Goal: Communication & Community: Answer question/provide support

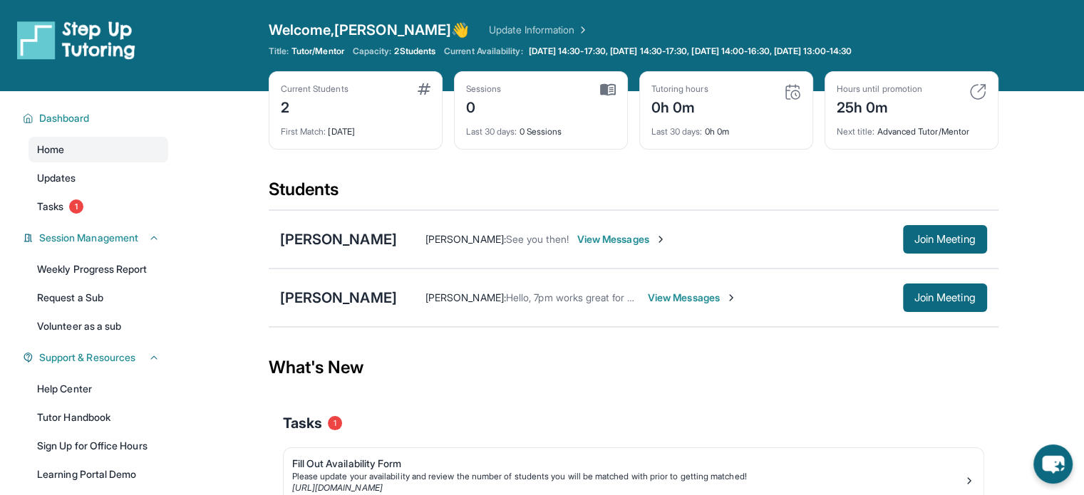
click at [609, 240] on span "View Messages" at bounding box center [621, 239] width 89 height 14
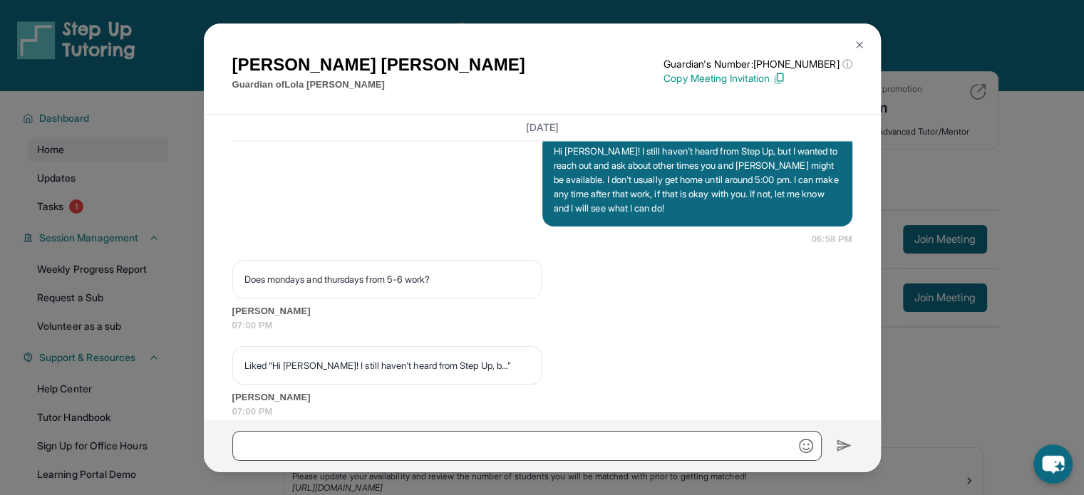
scroll to position [1770, 0]
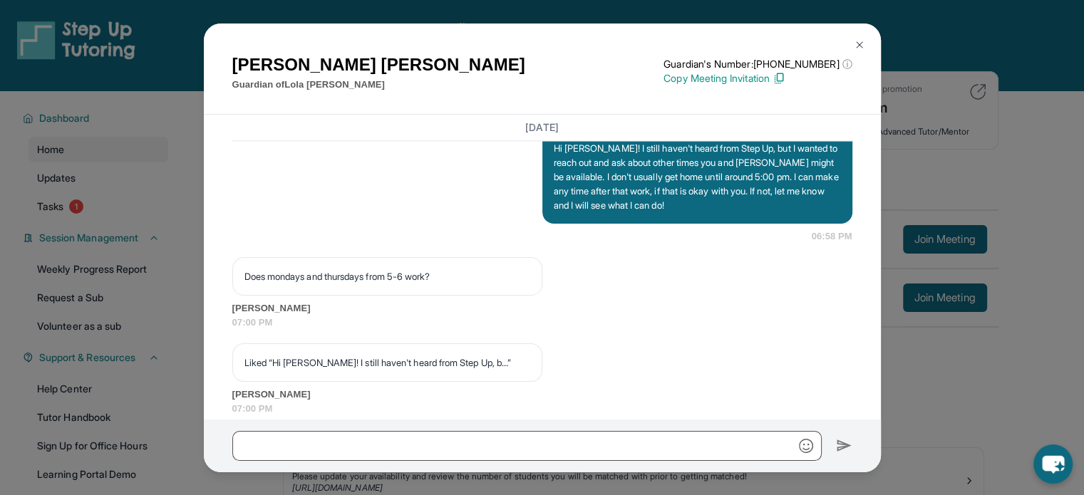
click at [758, 76] on p "Copy Meeting Invitation" at bounding box center [757, 78] width 188 height 14
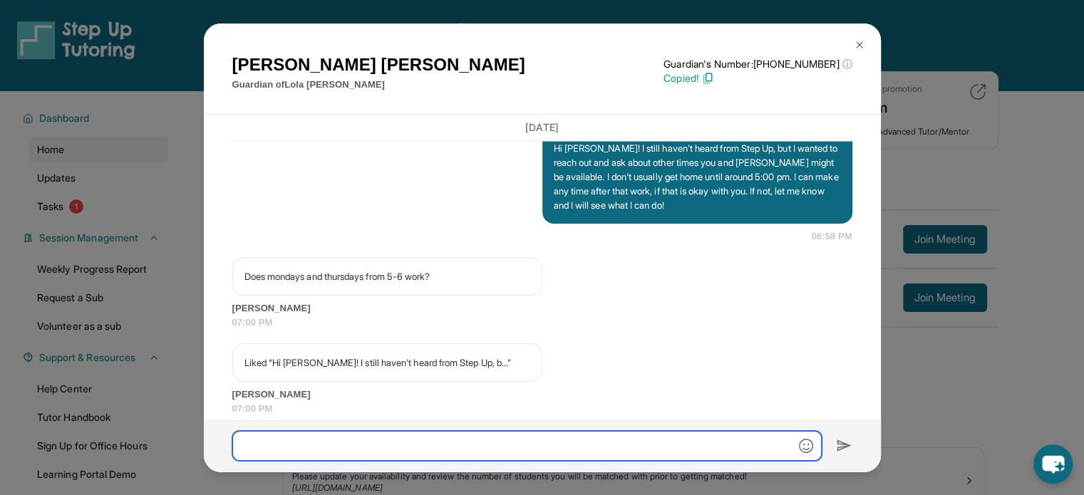
click at [516, 439] on input "text" at bounding box center [526, 446] width 589 height 30
paste input "**********"
type input "**********"
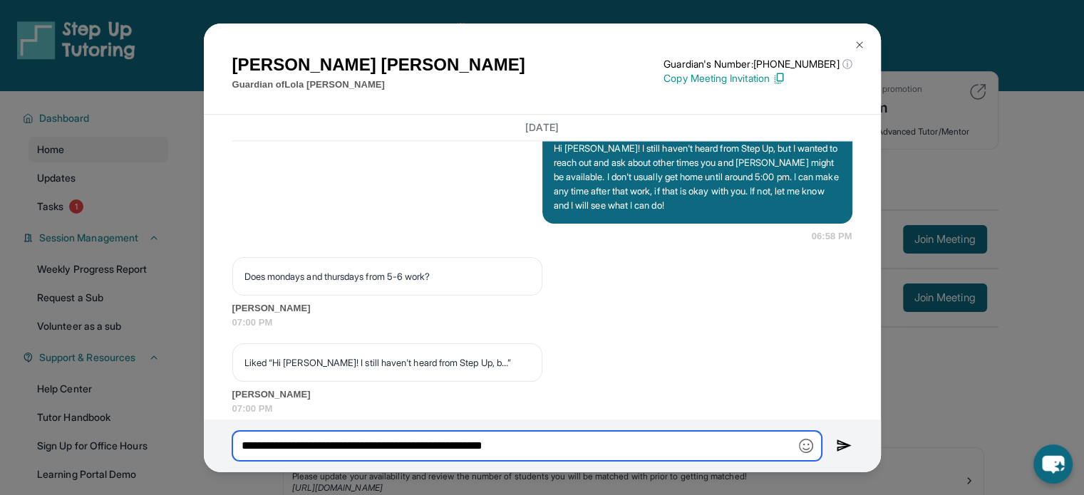
drag, startPoint x: 586, startPoint y: 447, endPoint x: 175, endPoint y: 430, distance: 411.4
click at [175, 430] on div "[PERSON_NAME] Guardian of [PERSON_NAME] Guardian's Number: [PHONE_NUMBER] ⓘ Thi…" at bounding box center [542, 247] width 1084 height 495
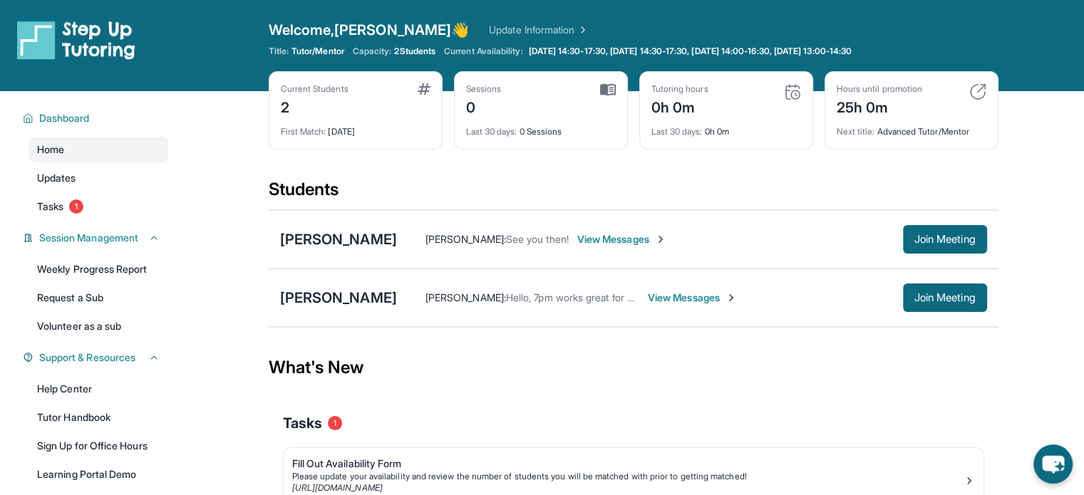
click at [633, 296] on span "Hello, 7pm works great for me on both days!" at bounding box center [605, 297] width 199 height 12
click at [581, 236] on span "View Messages" at bounding box center [621, 239] width 89 height 14
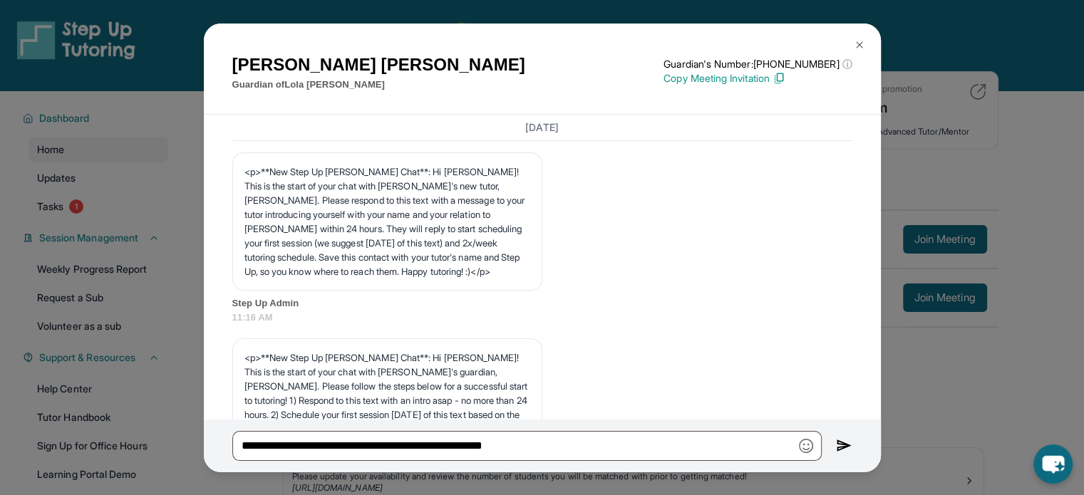
scroll to position [2724, 0]
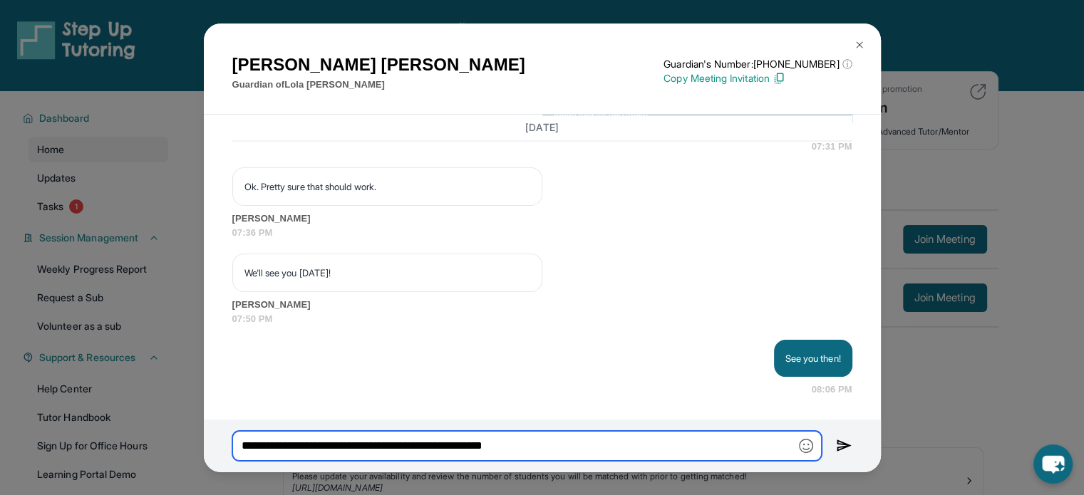
drag, startPoint x: 568, startPoint y: 445, endPoint x: 244, endPoint y: 441, distance: 324.2
click at [244, 441] on input "**********" at bounding box center [526, 446] width 589 height 30
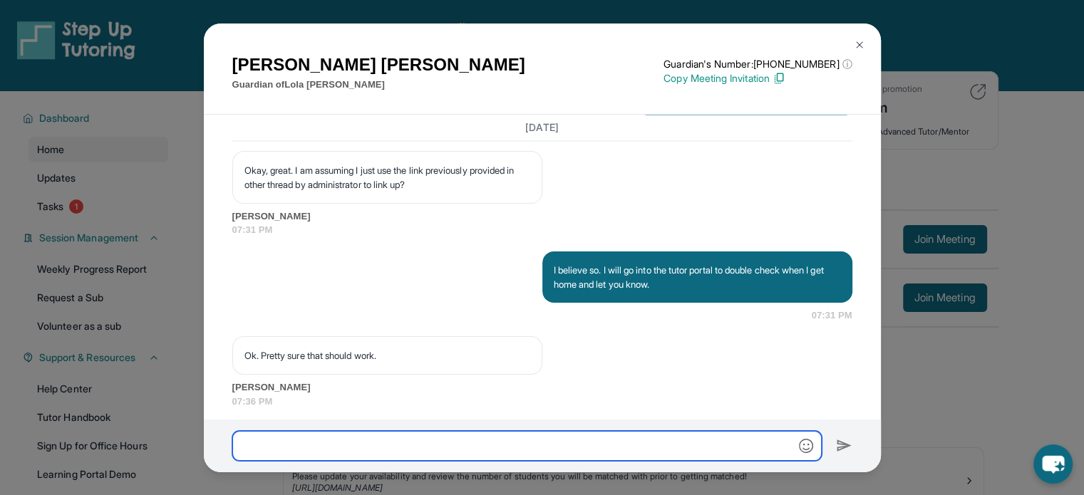
scroll to position [2509, 0]
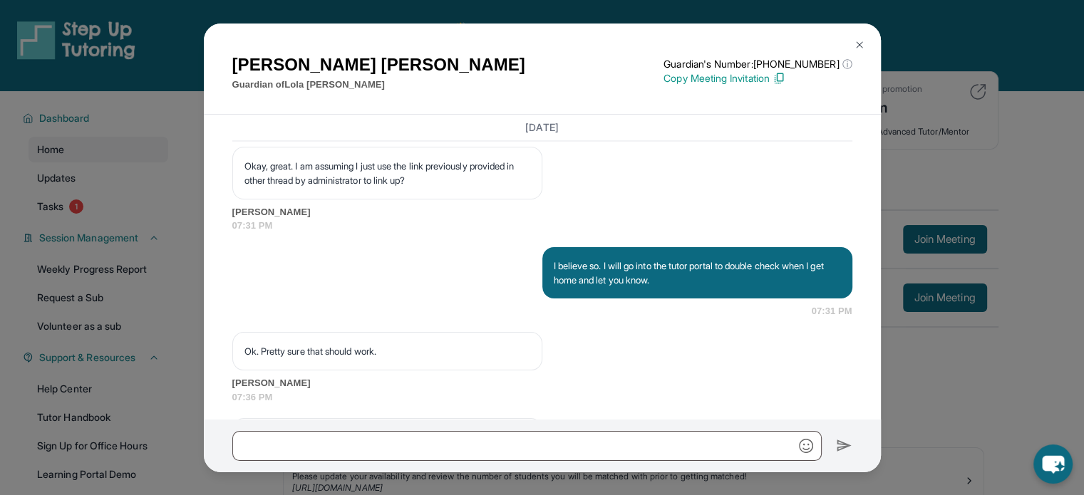
click at [862, 39] on img at bounding box center [859, 44] width 11 height 11
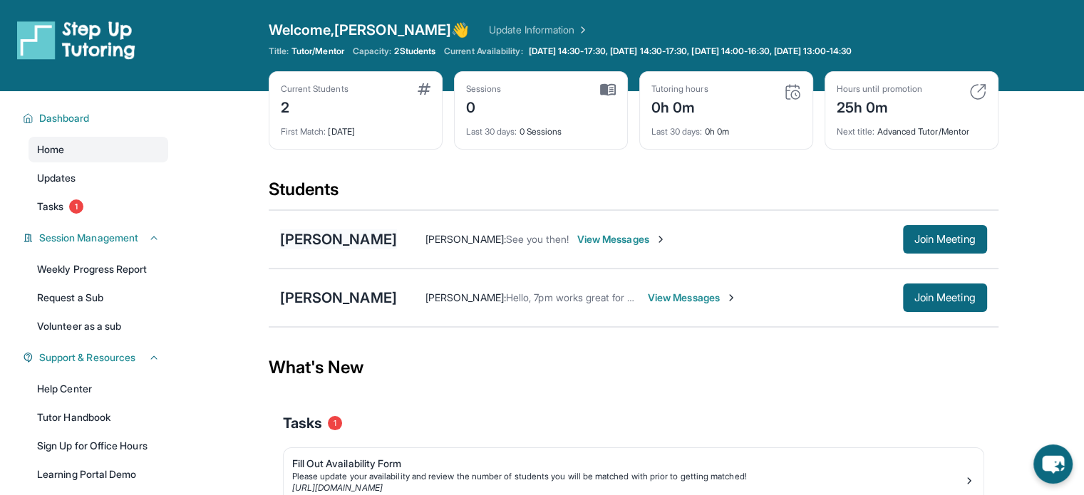
click at [346, 236] on div "[PERSON_NAME]" at bounding box center [338, 239] width 117 height 20
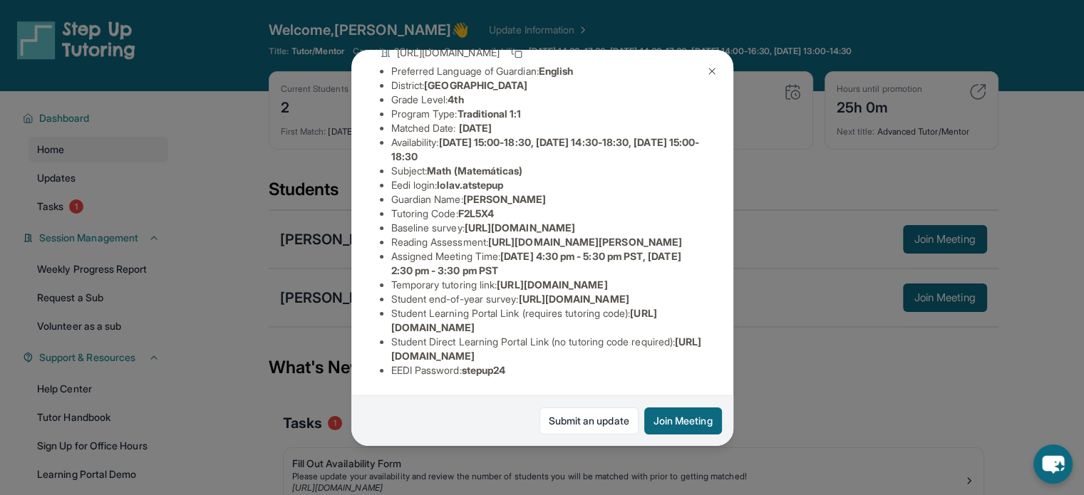
scroll to position [296, 0]
click at [707, 74] on img at bounding box center [711, 71] width 11 height 11
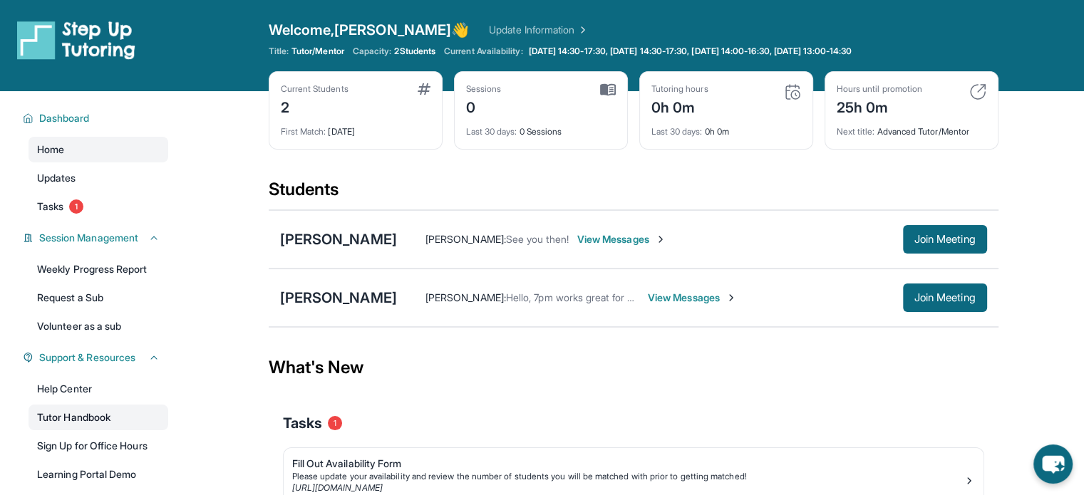
click at [87, 414] on link "Tutor Handbook" at bounding box center [98, 418] width 140 height 26
click at [330, 234] on div "[PERSON_NAME]" at bounding box center [338, 239] width 117 height 20
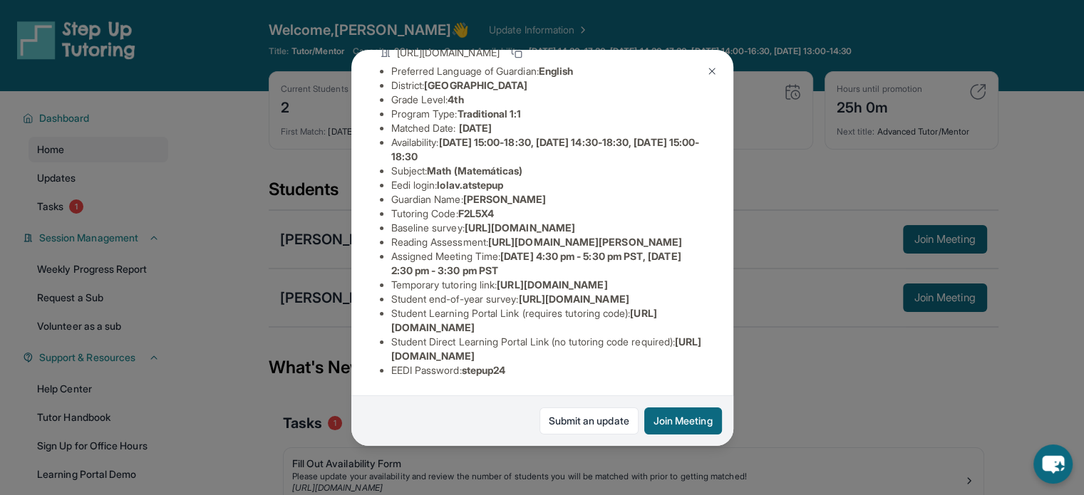
scroll to position [187, 507]
drag, startPoint x: 386, startPoint y: 183, endPoint x: 713, endPoint y: 213, distance: 328.4
click at [713, 213] on div "[PERSON_NAME] Guardian: [PERSON_NAME] Student Information [URL][DOMAIN_NAME] Pr…" at bounding box center [542, 248] width 382 height 396
copy span "[URL][DOMAIN_NAME]"
click at [708, 74] on img at bounding box center [711, 71] width 11 height 11
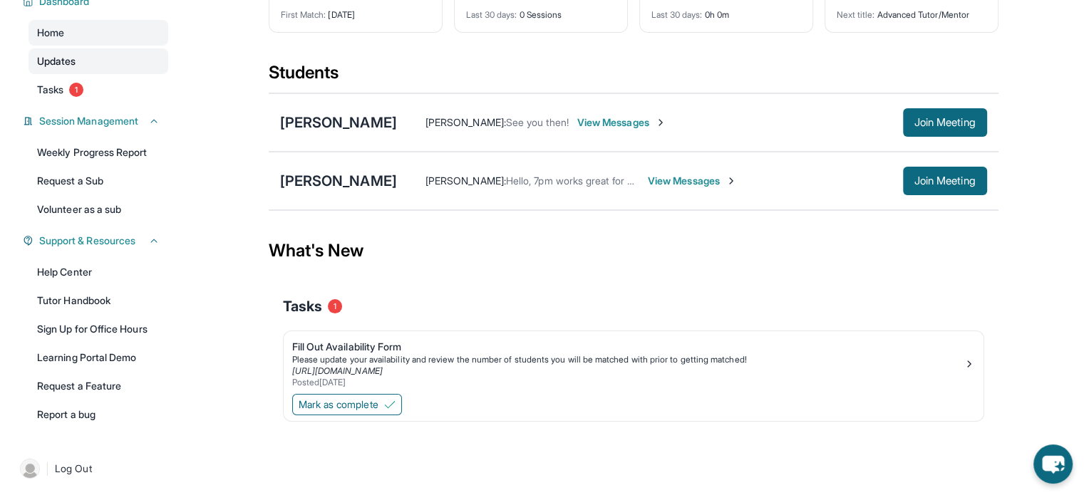
scroll to position [120, 0]
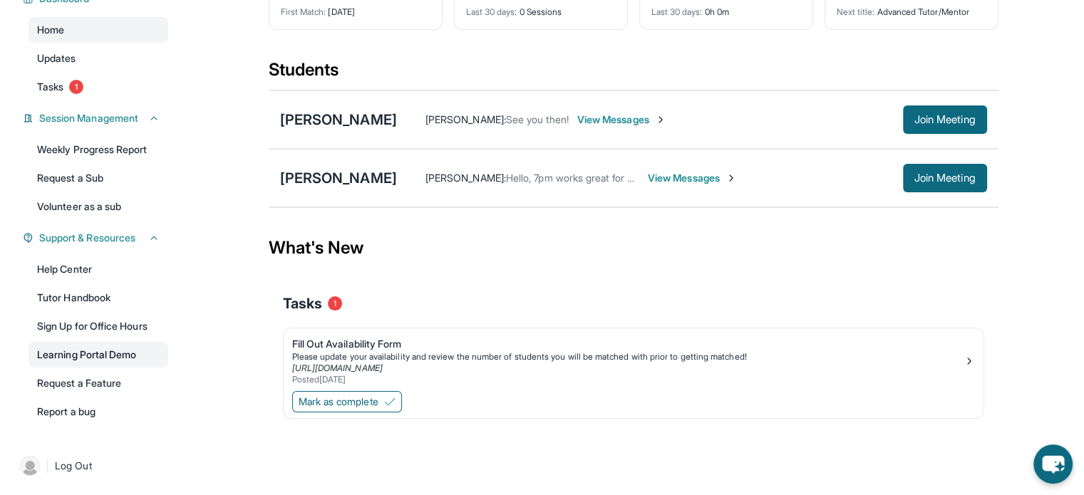
click at [100, 348] on link "Learning Portal Demo" at bounding box center [98, 355] width 140 height 26
click at [336, 121] on div "[PERSON_NAME]" at bounding box center [338, 120] width 117 height 20
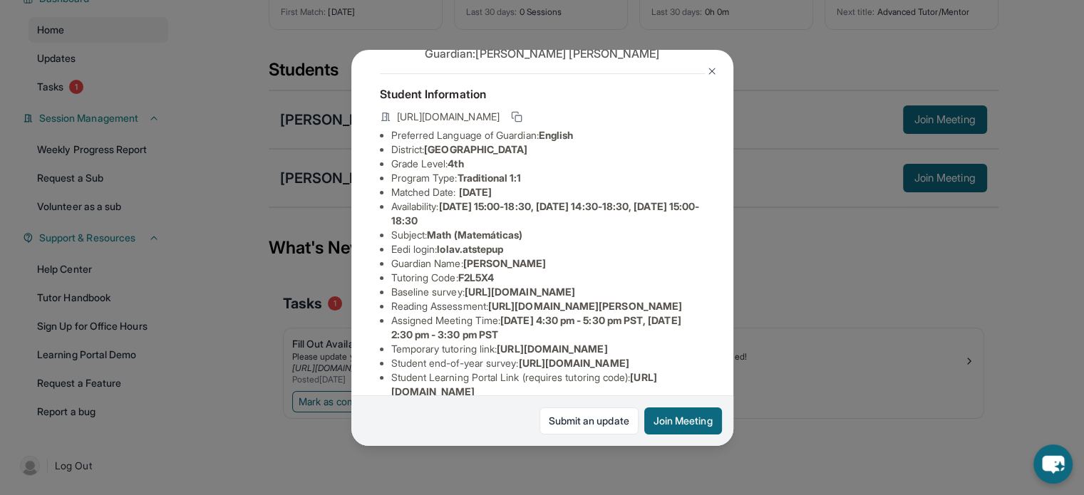
scroll to position [54, 0]
drag, startPoint x: 442, startPoint y: 259, endPoint x: 512, endPoint y: 259, distance: 69.1
click at [503, 254] on span "lolav.atstepup" at bounding box center [470, 248] width 66 height 12
copy span "lolav.atstepup"
click at [596, 256] on li "Eedi login : lolav.atstepup" at bounding box center [547, 249] width 313 height 14
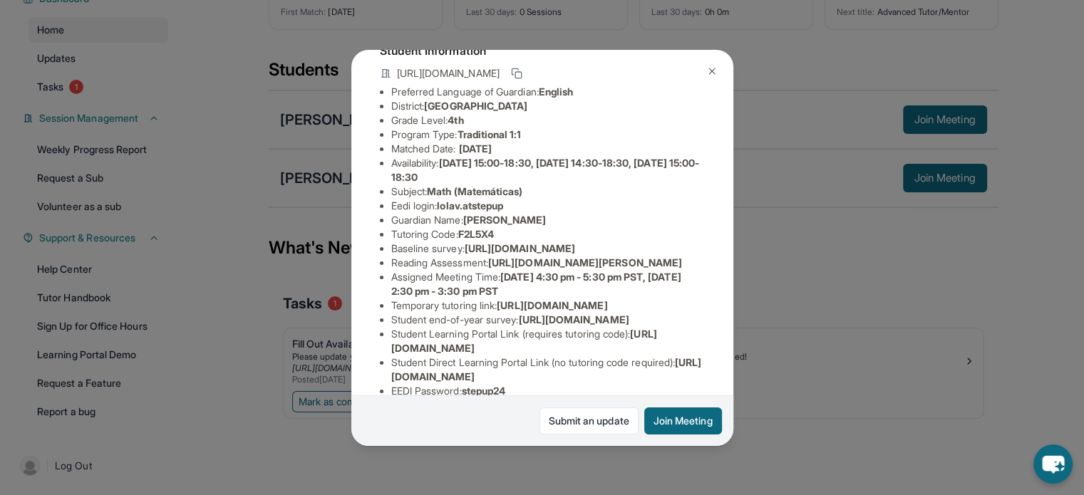
scroll to position [95, 0]
drag, startPoint x: 516, startPoint y: 219, endPoint x: 442, endPoint y: 217, distance: 74.1
click at [442, 214] on li "Eedi login : lolav.atstepup" at bounding box center [547, 207] width 313 height 14
copy span "lolav.atstepup"
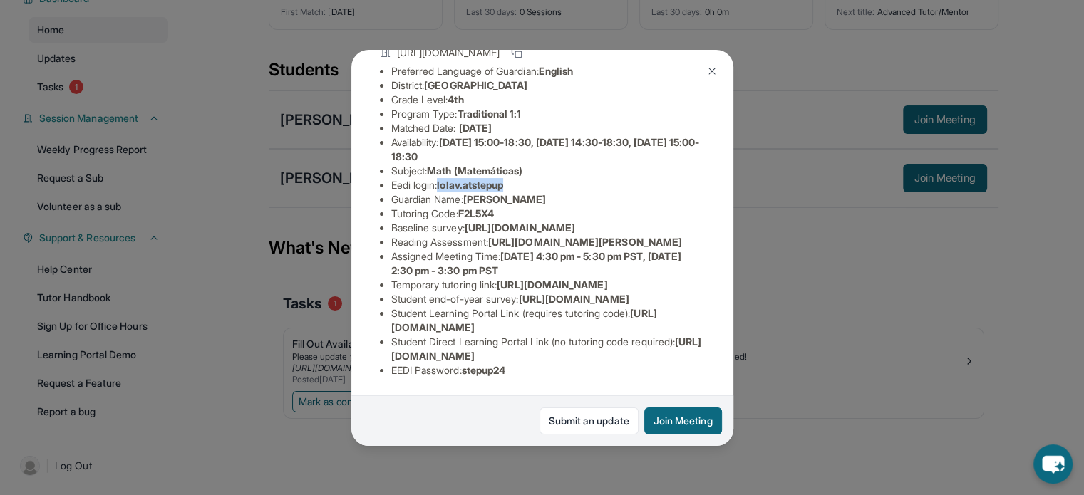
scroll to position [82, 0]
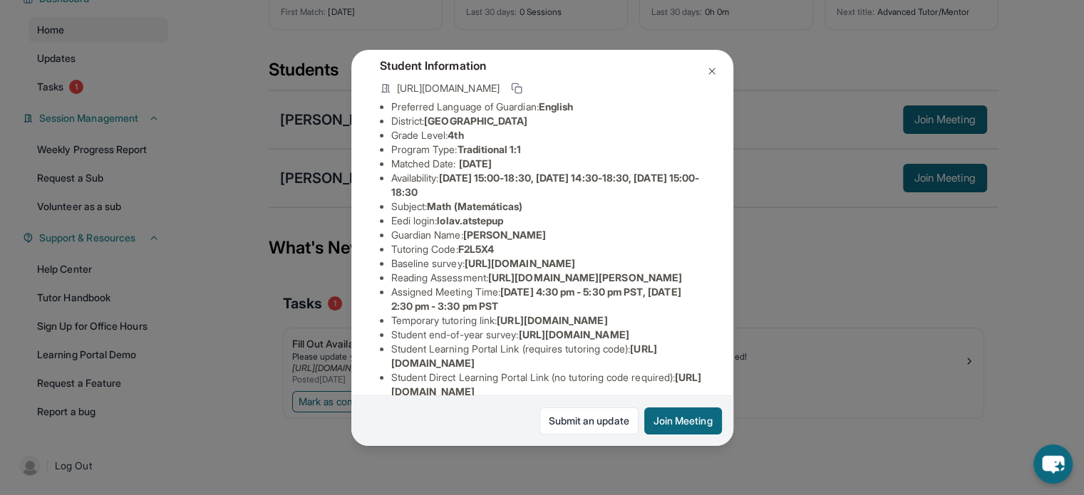
click at [532, 187] on span "[DATE] 15:00-18:30, [DATE] 14:30-18:30, [DATE] 15:00-18:30" at bounding box center [545, 185] width 308 height 26
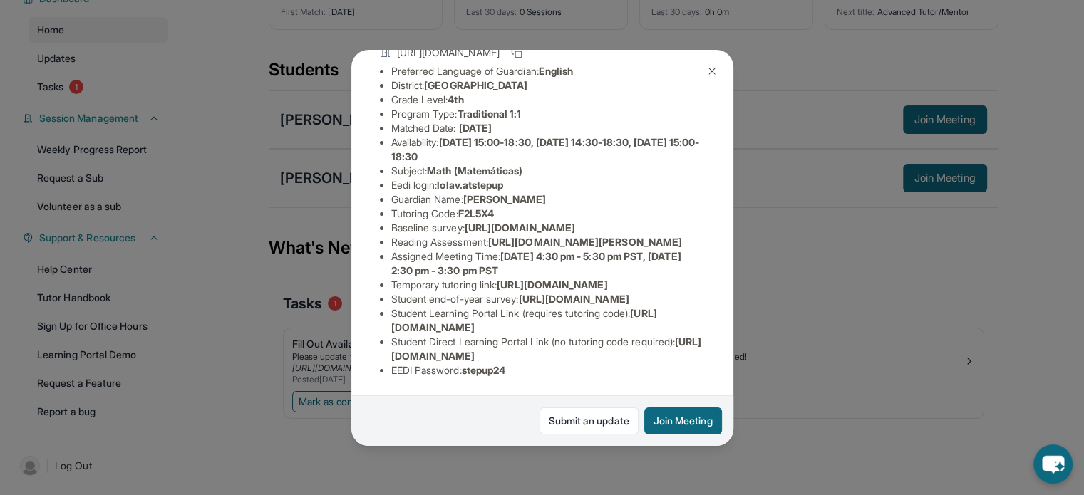
click at [845, 341] on div "[PERSON_NAME] Guardian: [PERSON_NAME] Student Information [URL][DOMAIN_NAME] Pr…" at bounding box center [542, 247] width 1084 height 495
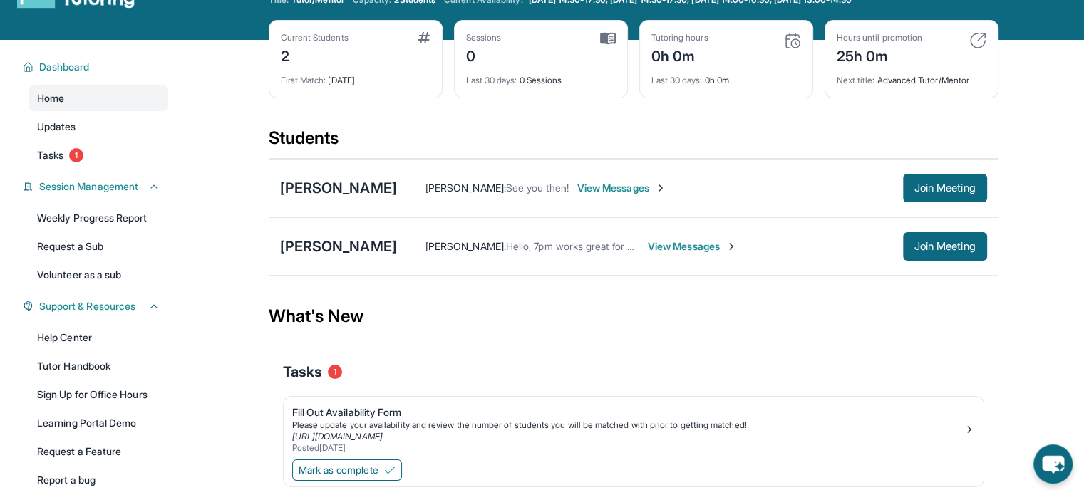
scroll to position [0, 0]
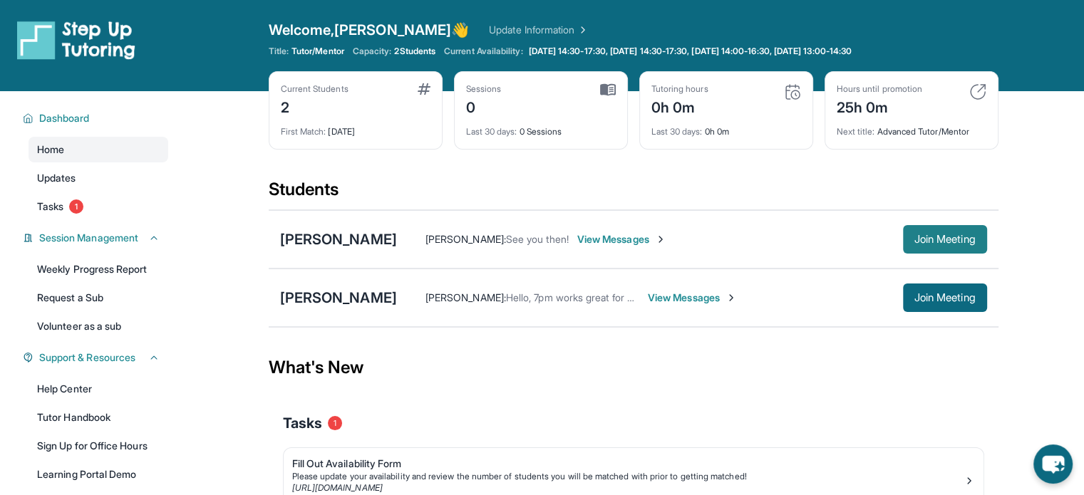
click at [914, 244] on span "Join Meeting" at bounding box center [944, 239] width 61 height 9
click at [1021, 105] on main "Current Students 2 First Match : [DATE] Sessions 0 Last 30 days : 0 Sessions Tu…" at bounding box center [632, 342] width 901 height 502
click at [127, 464] on link "Learning Portal Demo" at bounding box center [98, 475] width 140 height 26
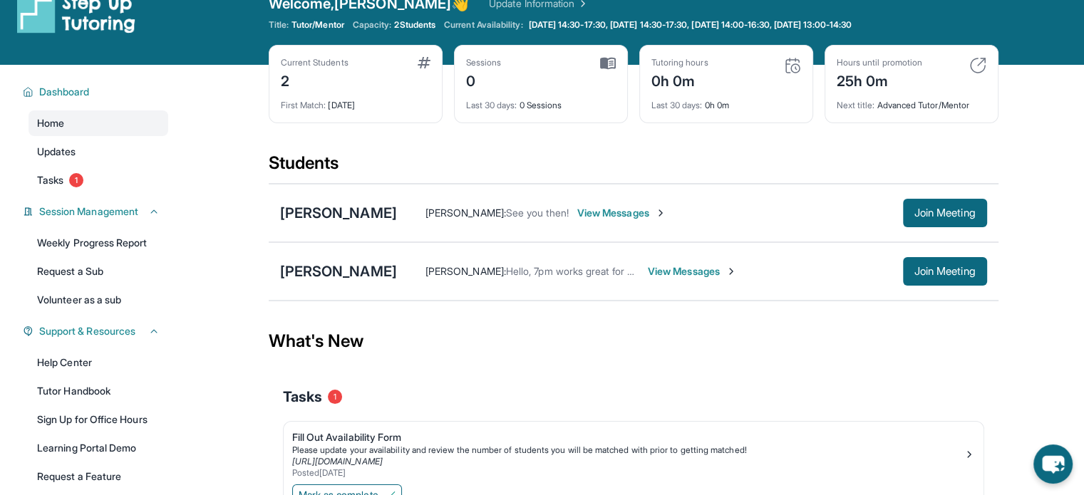
scroll to position [26, 0]
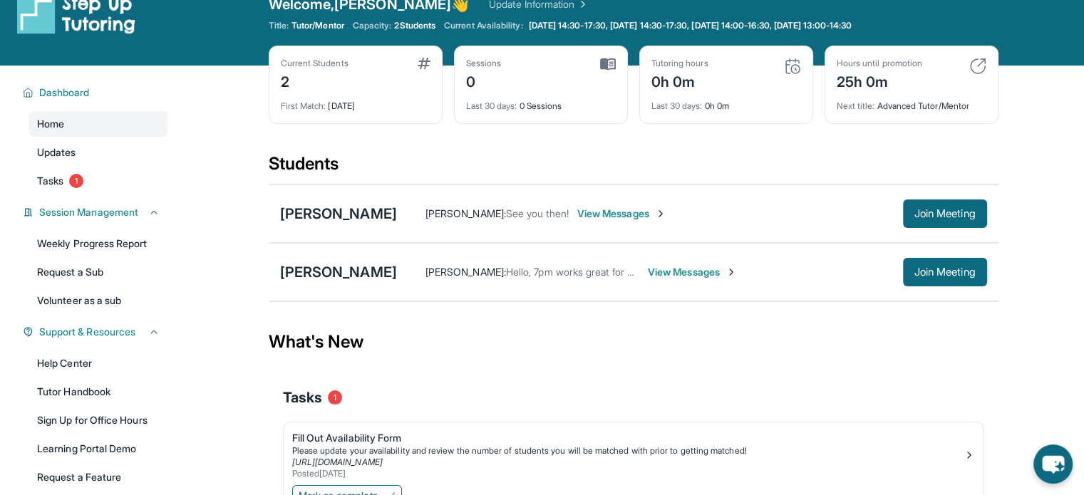
click at [604, 210] on span "View Messages" at bounding box center [621, 214] width 89 height 14
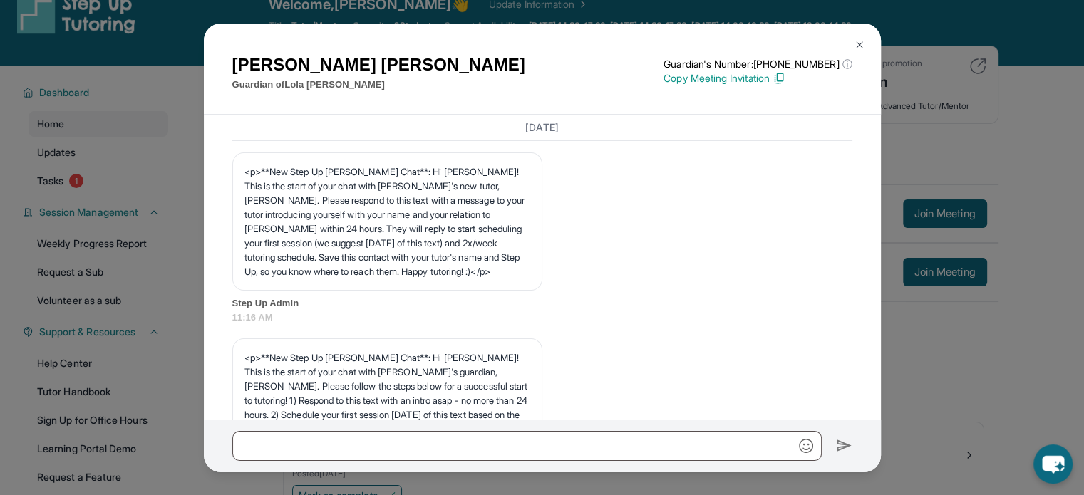
scroll to position [2724, 0]
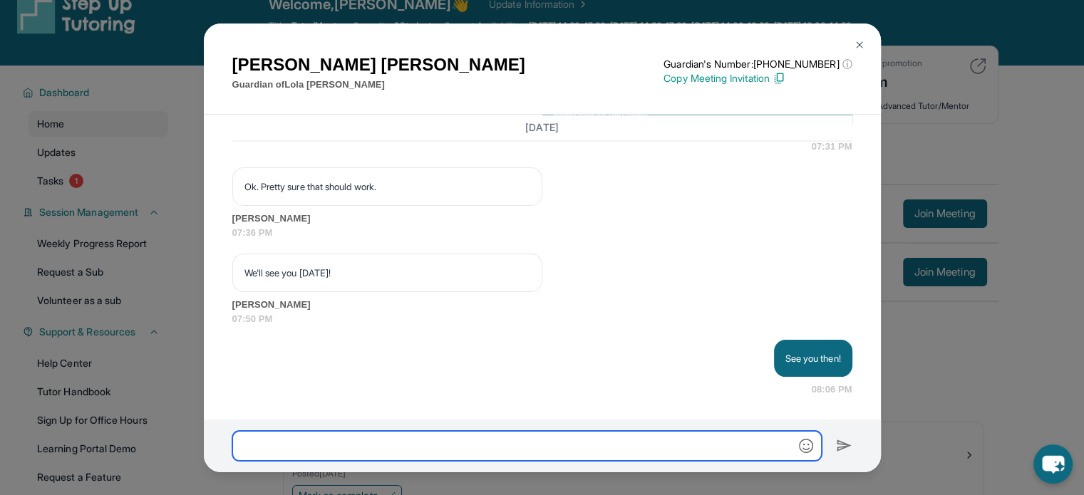
click at [421, 440] on input "text" at bounding box center [526, 446] width 589 height 30
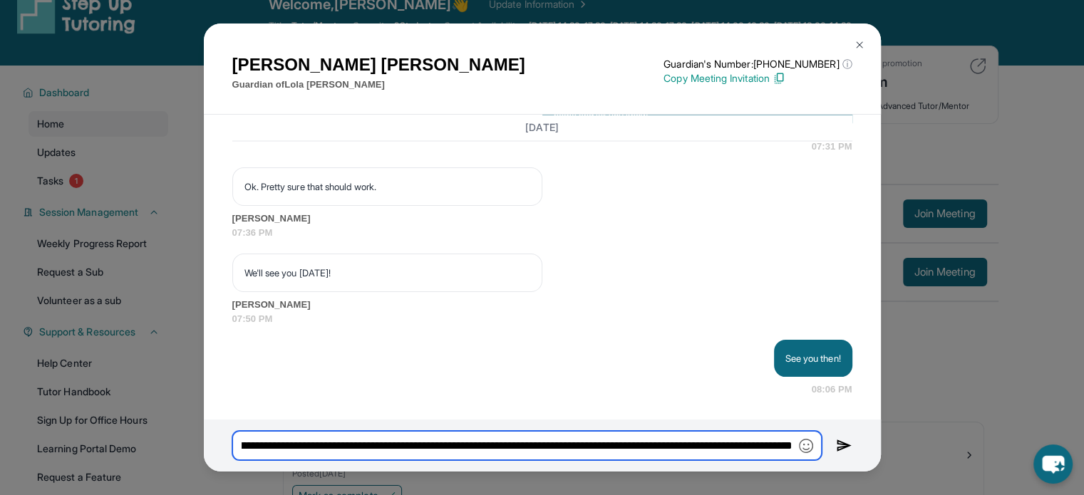
scroll to position [0, 704]
type input "**********"
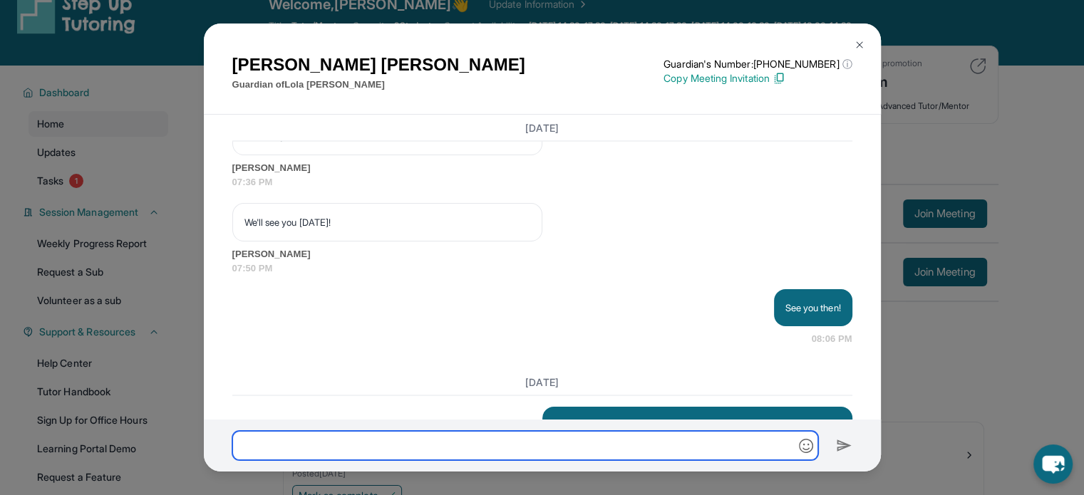
scroll to position [2898, 0]
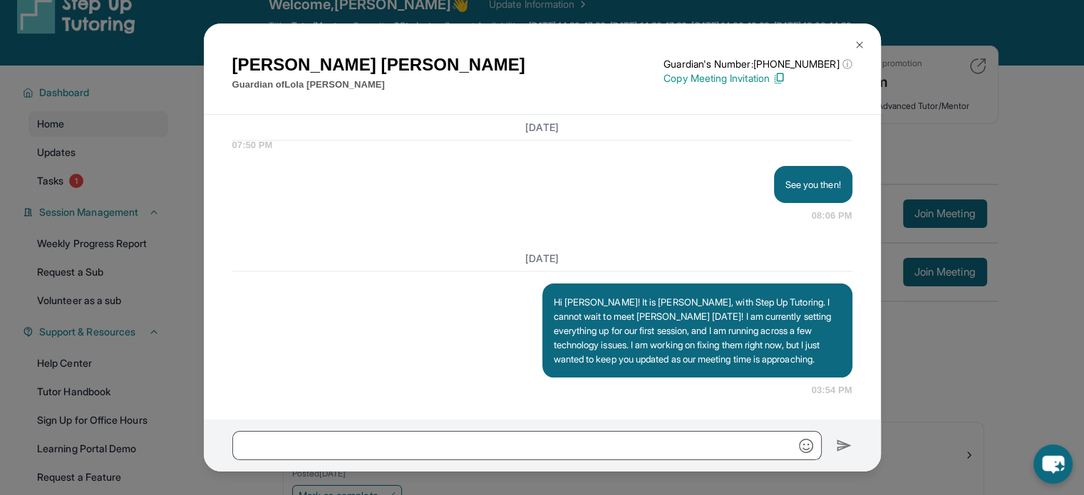
click at [854, 41] on img at bounding box center [859, 44] width 11 height 11
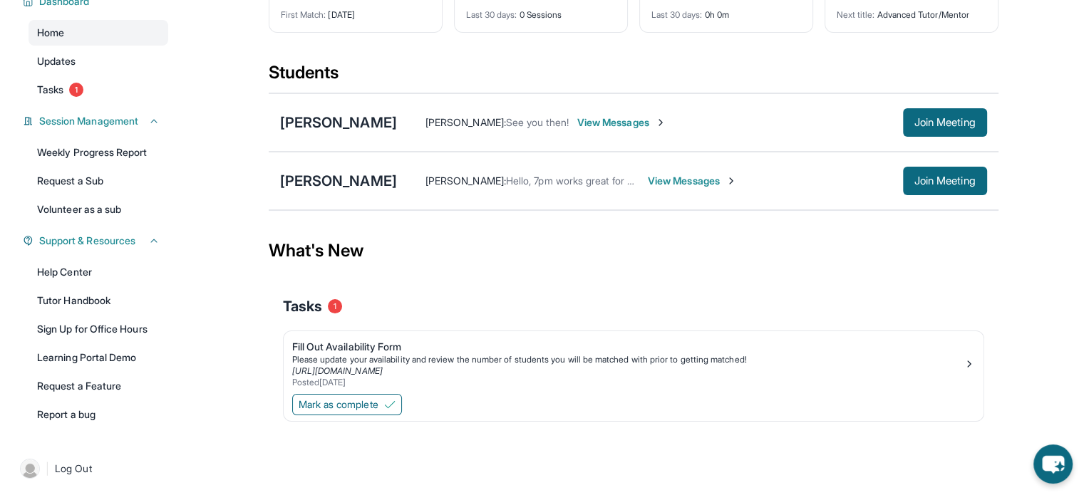
scroll to position [0, 0]
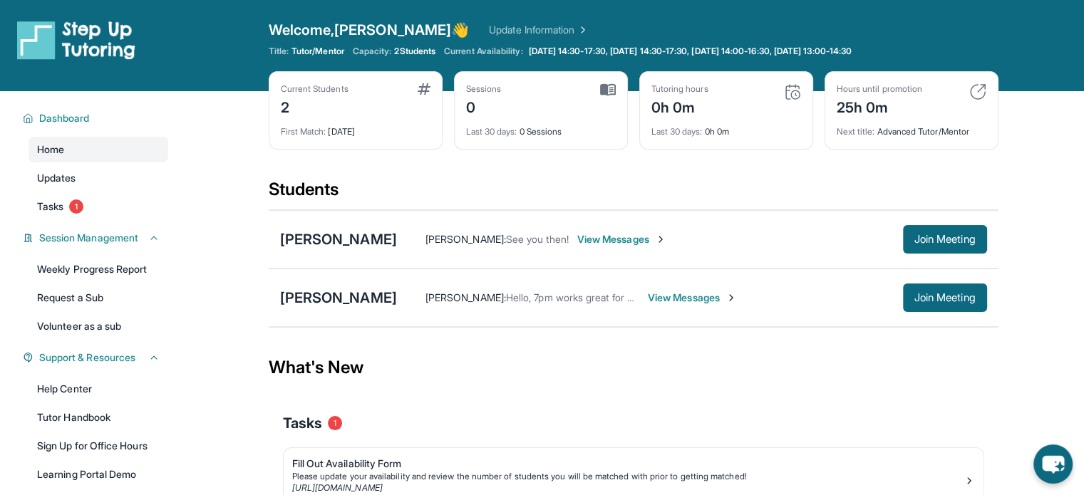
click at [584, 242] on span "View Messages" at bounding box center [621, 239] width 89 height 14
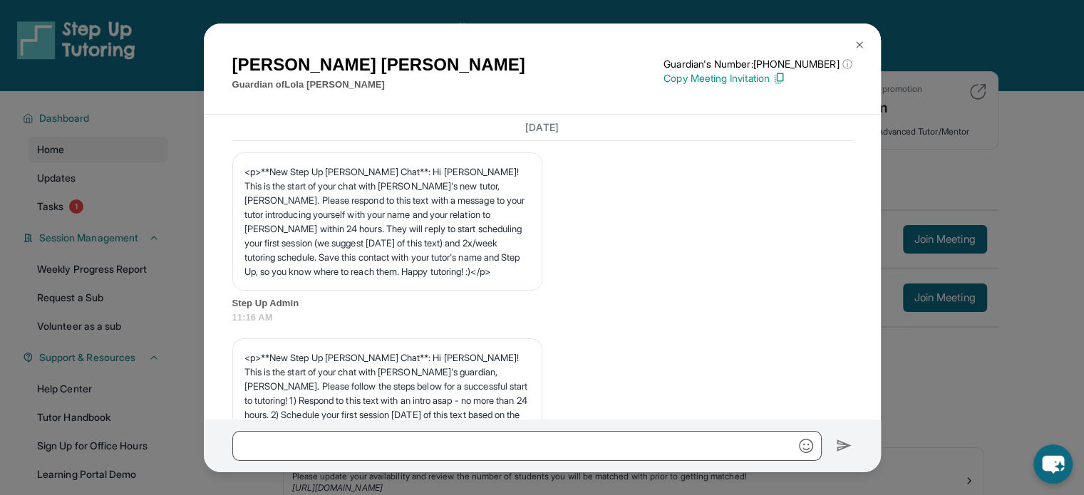
scroll to position [2898, 0]
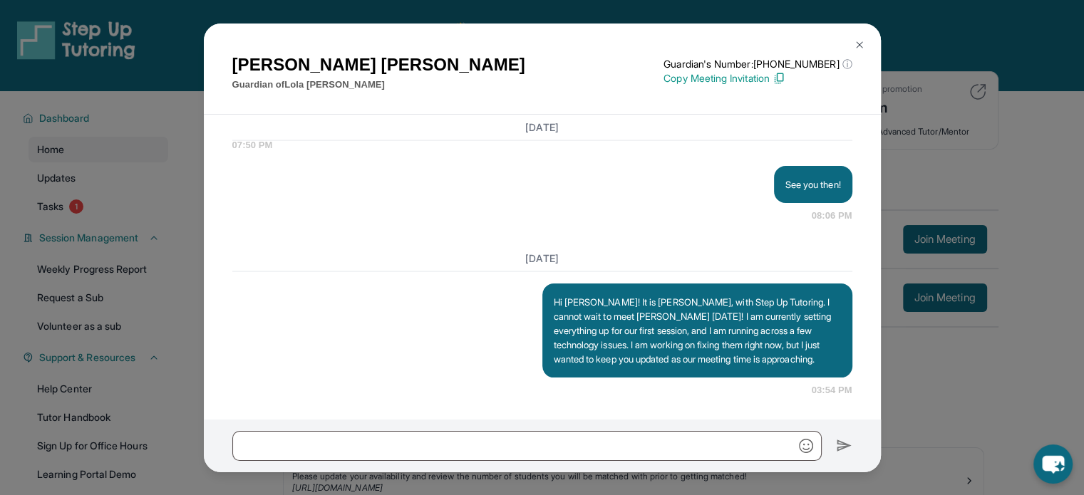
click at [861, 40] on img at bounding box center [859, 44] width 11 height 11
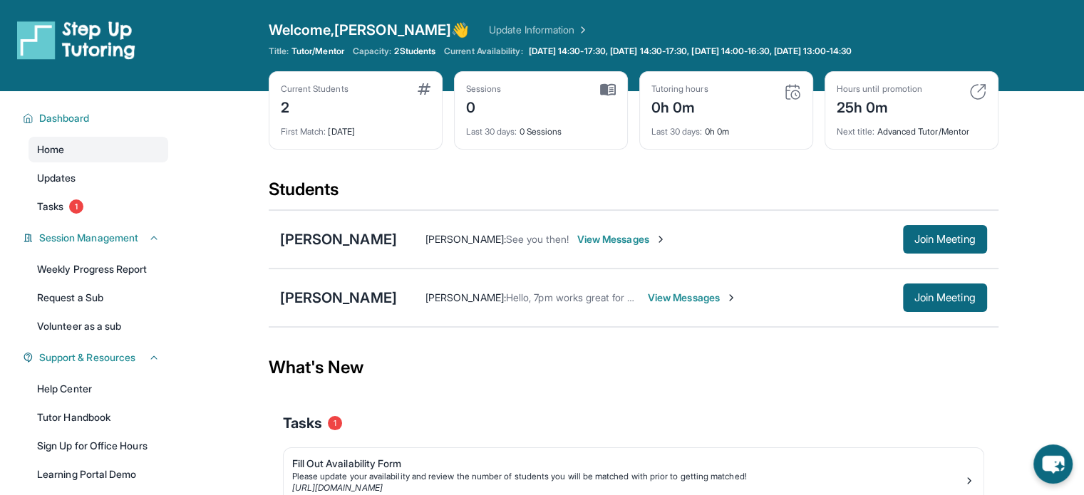
click at [587, 241] on span "View Messages" at bounding box center [621, 239] width 89 height 14
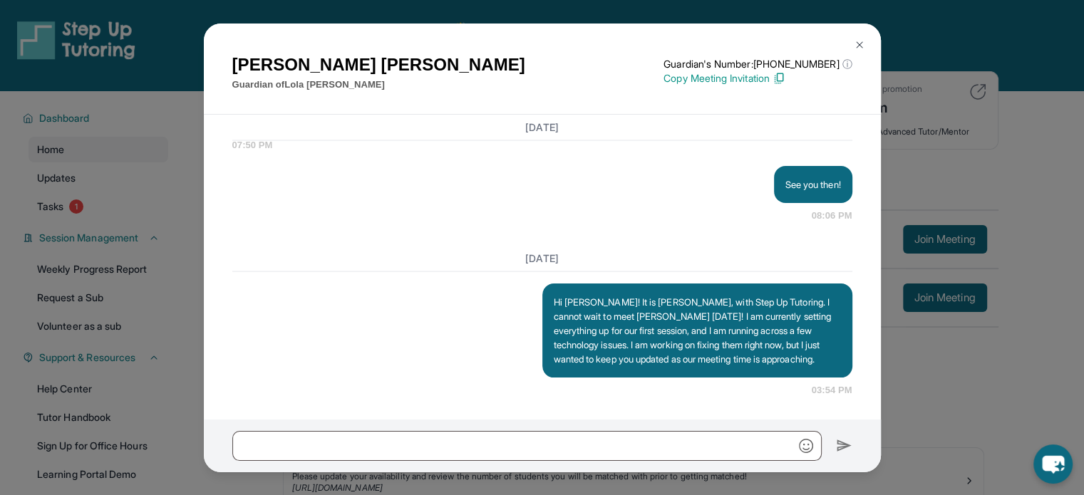
click at [775, 76] on p "Copy Meeting Invitation" at bounding box center [757, 78] width 188 height 14
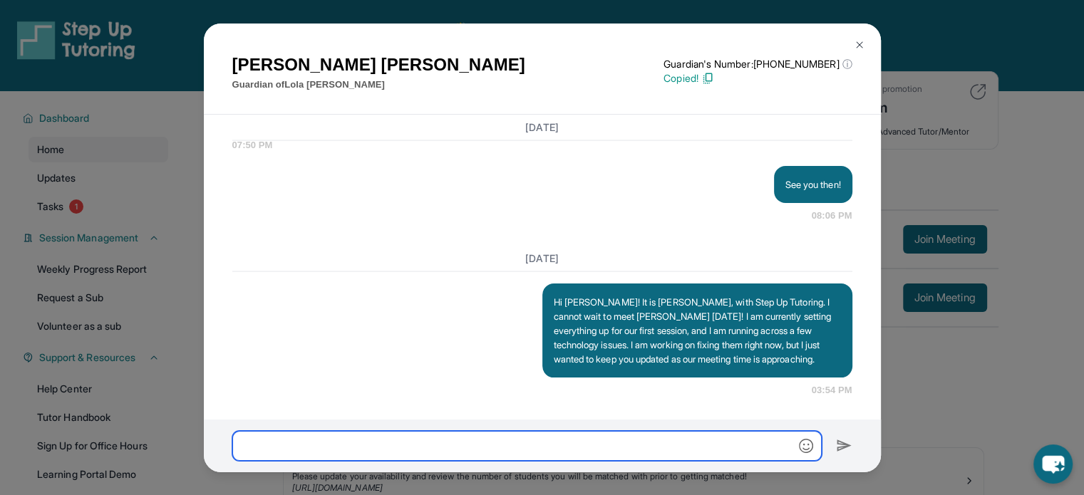
click at [410, 444] on input "text" at bounding box center [526, 446] width 589 height 30
type input "*"
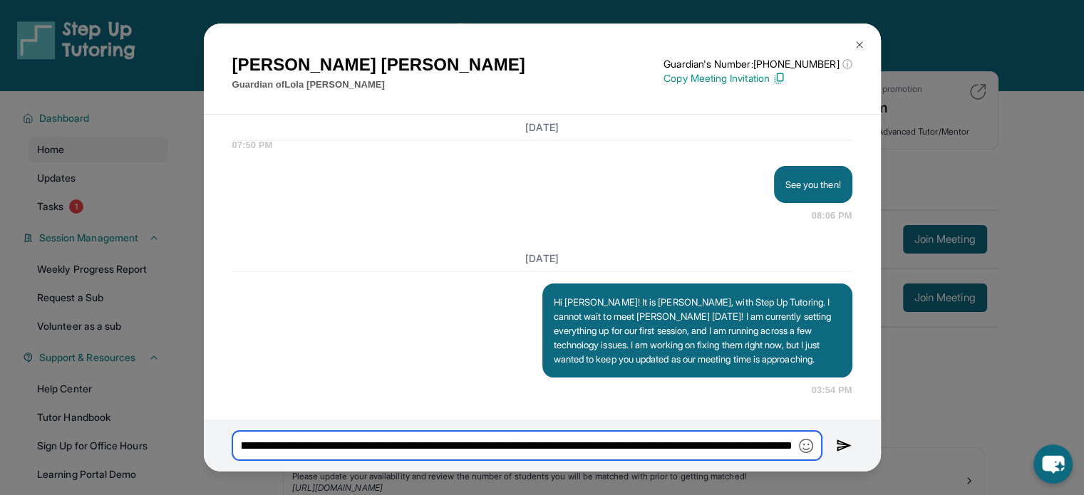
scroll to position [0, 696]
type input "**********"
click at [837, 447] on img at bounding box center [844, 445] width 16 height 17
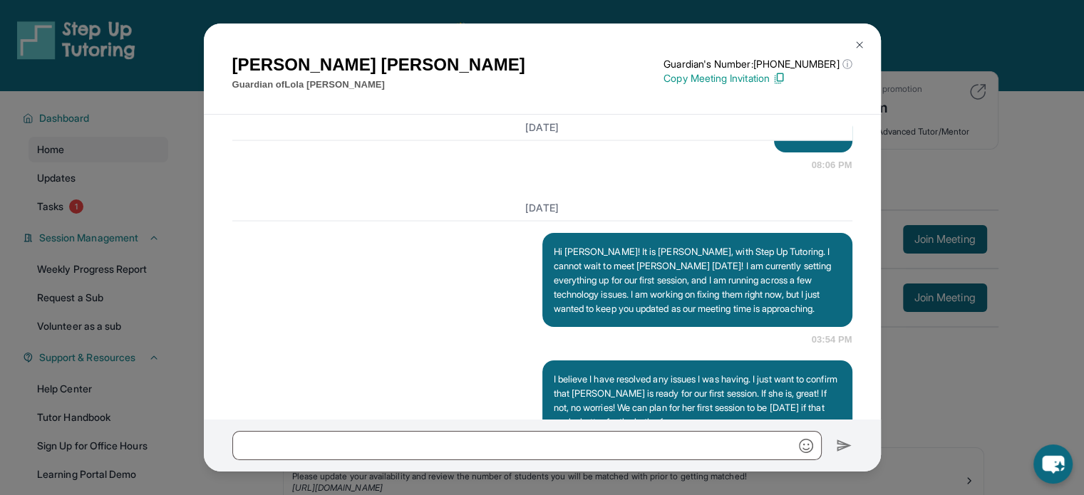
scroll to position [3012, 0]
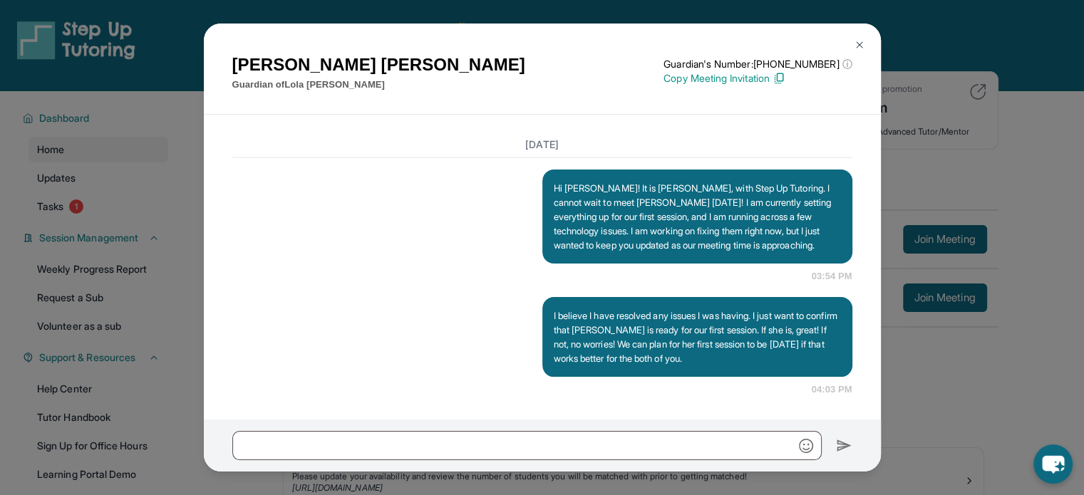
click at [854, 46] on img at bounding box center [859, 44] width 11 height 11
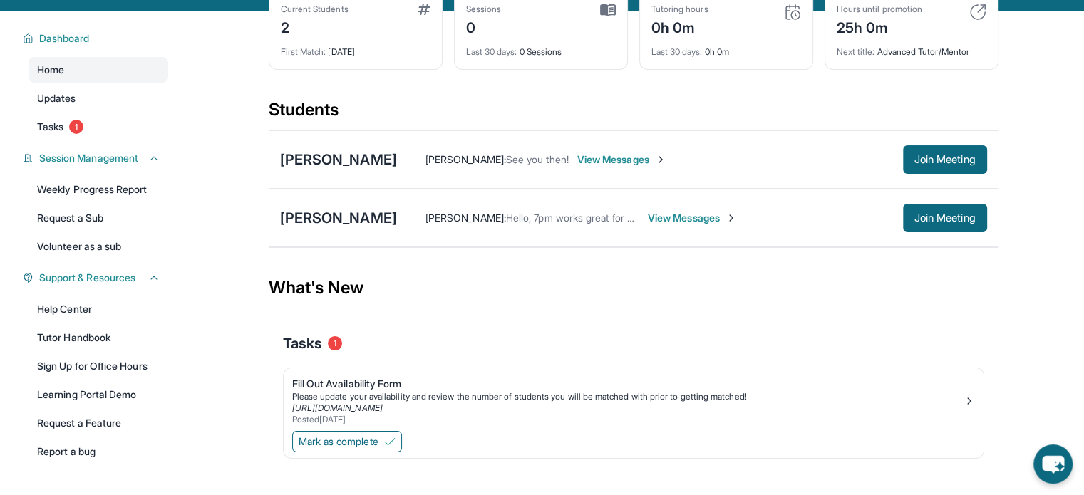
scroll to position [120, 0]
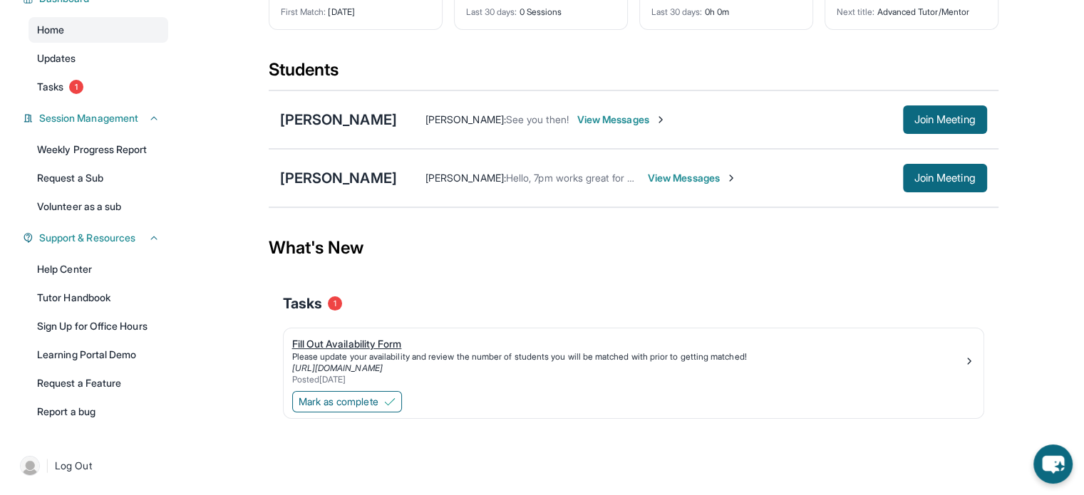
click at [598, 363] on div "[URL][DOMAIN_NAME]" at bounding box center [627, 368] width 671 height 11
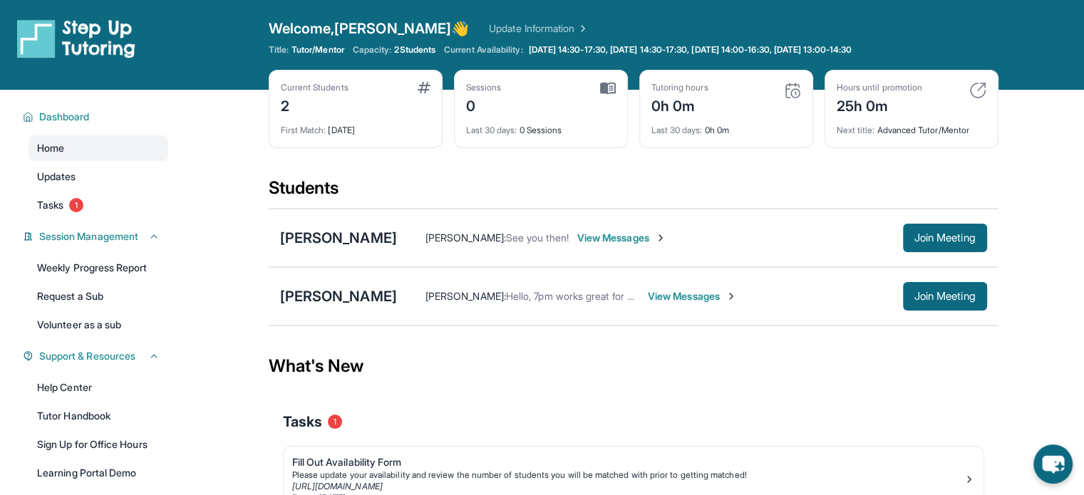
scroll to position [0, 0]
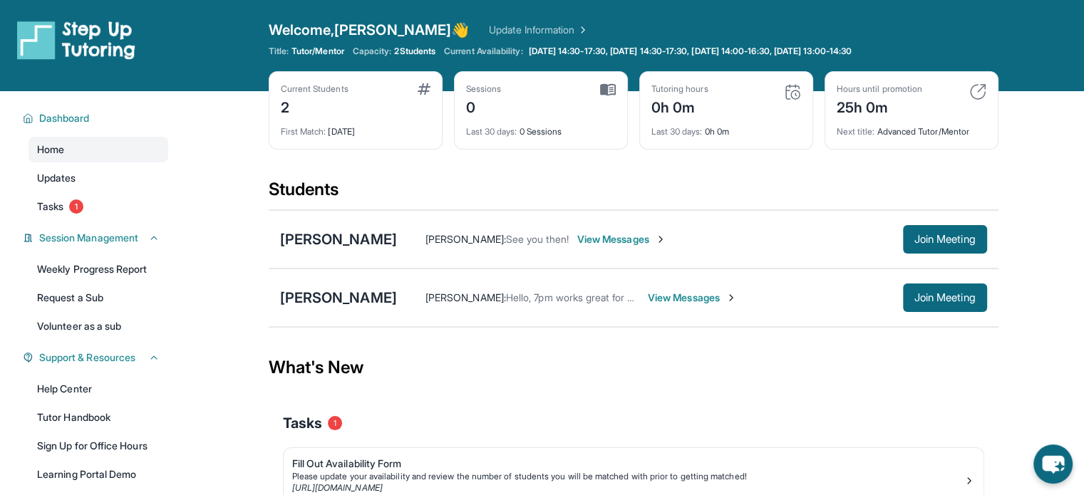
click at [603, 244] on span "View Messages" at bounding box center [621, 239] width 89 height 14
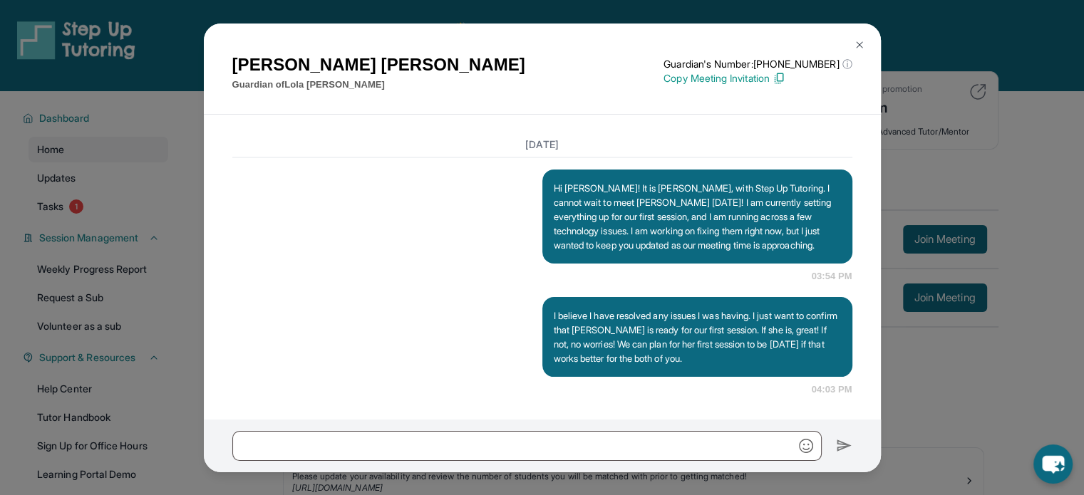
click at [859, 43] on img at bounding box center [859, 44] width 11 height 11
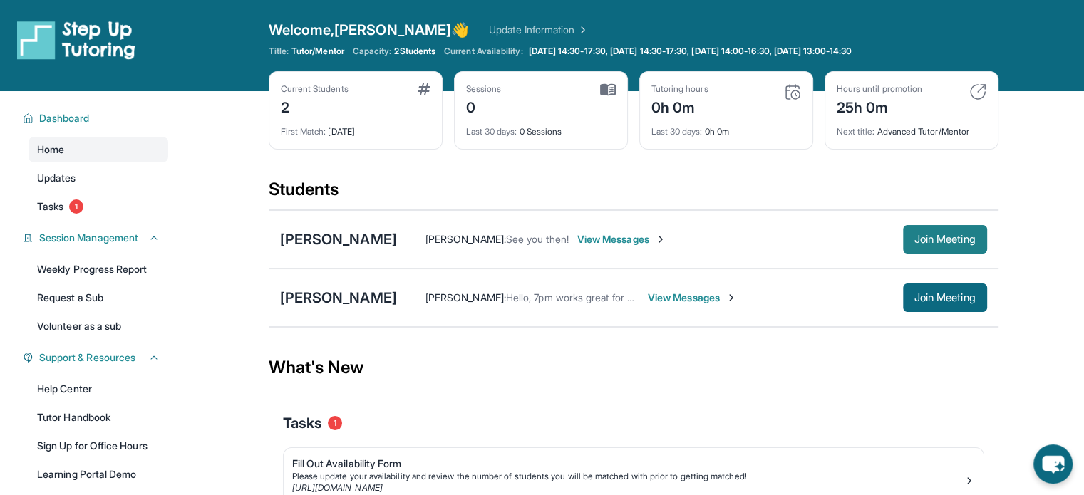
click at [917, 237] on span "Join Meeting" at bounding box center [944, 239] width 61 height 9
click at [577, 236] on span "View Messages" at bounding box center [621, 239] width 89 height 14
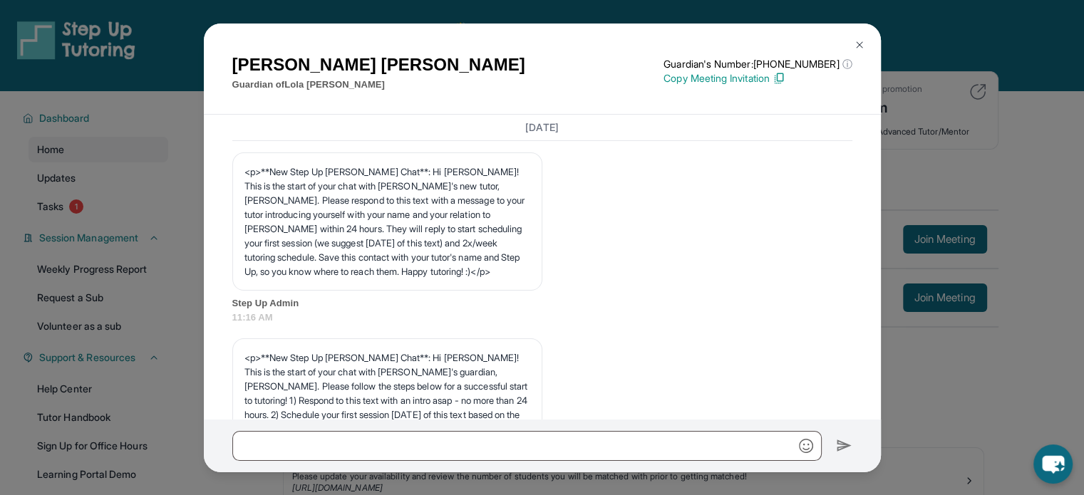
scroll to position [3012, 0]
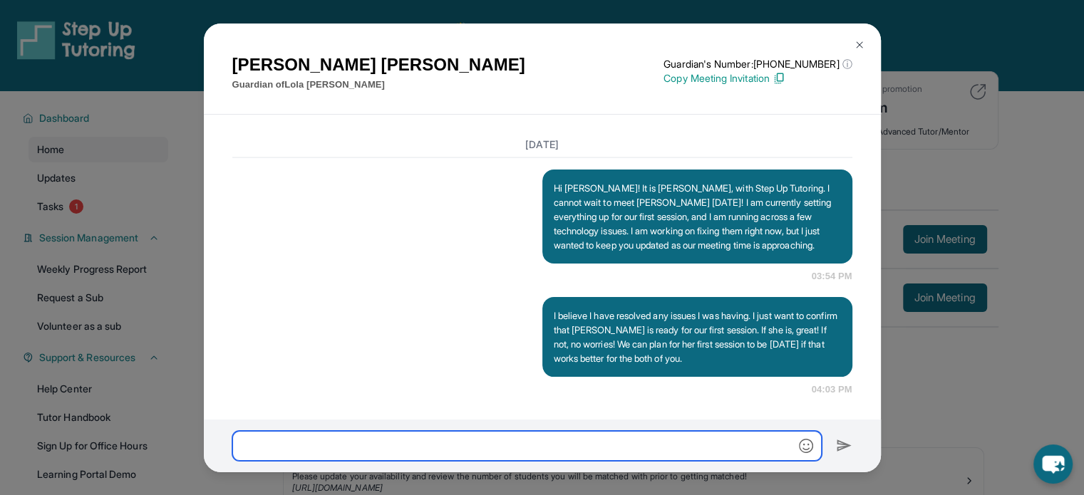
click at [344, 436] on input "text" at bounding box center [526, 446] width 589 height 30
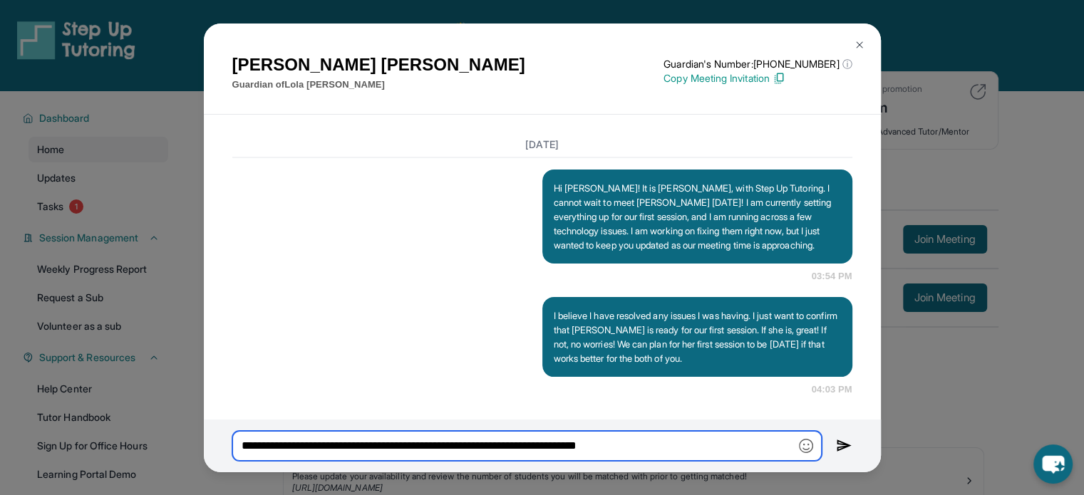
paste input "**********"
type input "**********"
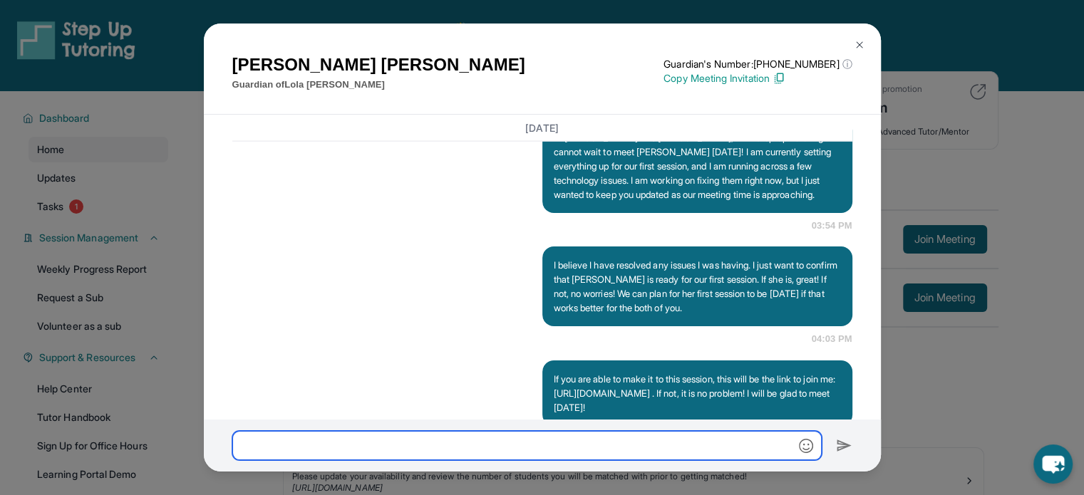
scroll to position [3126, 0]
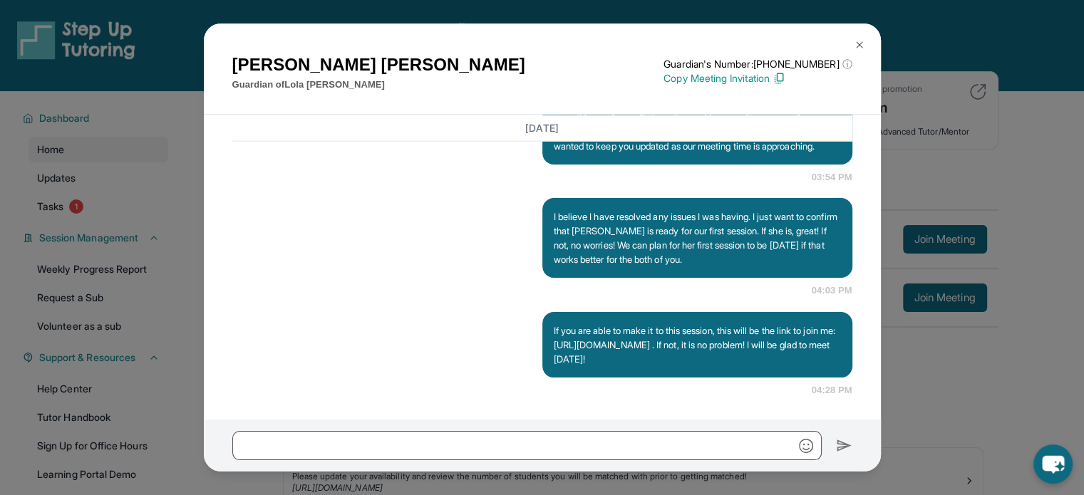
click at [850, 48] on button at bounding box center [859, 45] width 28 height 28
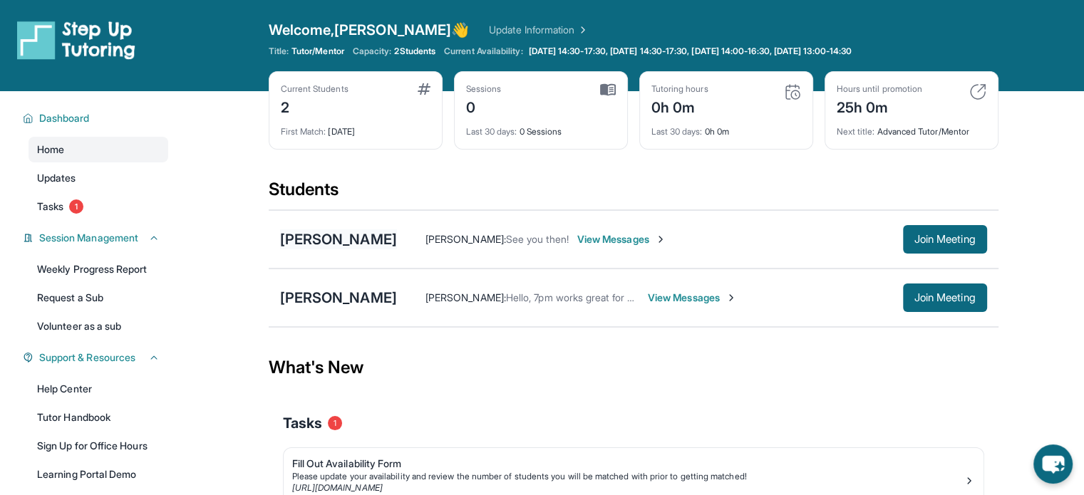
click at [308, 235] on div "[PERSON_NAME]" at bounding box center [338, 239] width 117 height 20
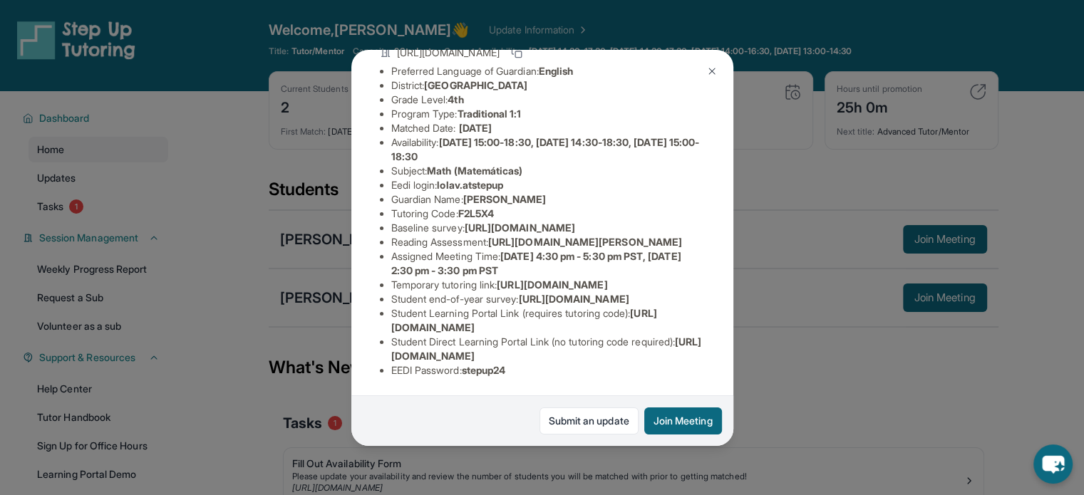
scroll to position [242, 0]
click at [710, 69] on img at bounding box center [711, 71] width 11 height 11
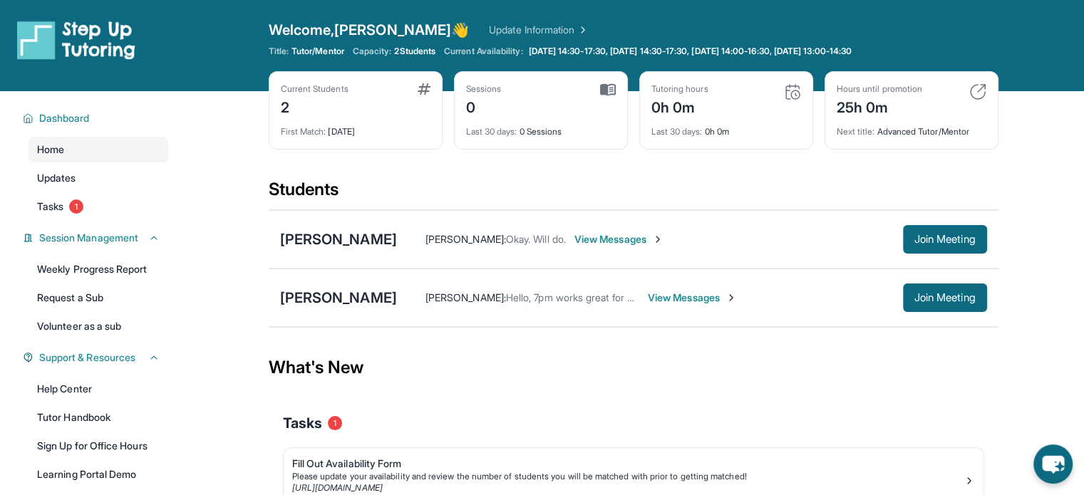
click at [627, 236] on span "View Messages" at bounding box center [618, 239] width 89 height 14
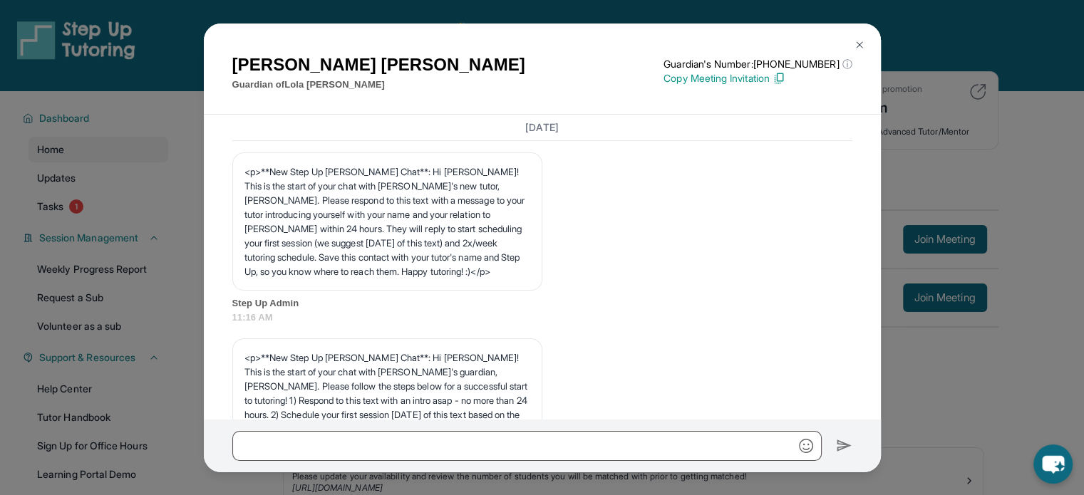
scroll to position [3525, 0]
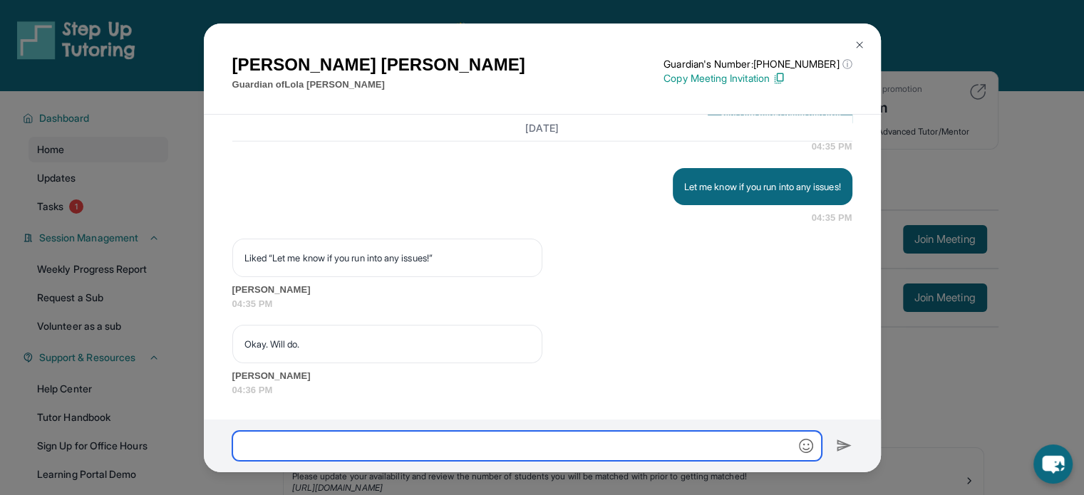
click at [430, 442] on input "text" at bounding box center [526, 446] width 589 height 30
click at [425, 439] on input "text" at bounding box center [526, 446] width 589 height 30
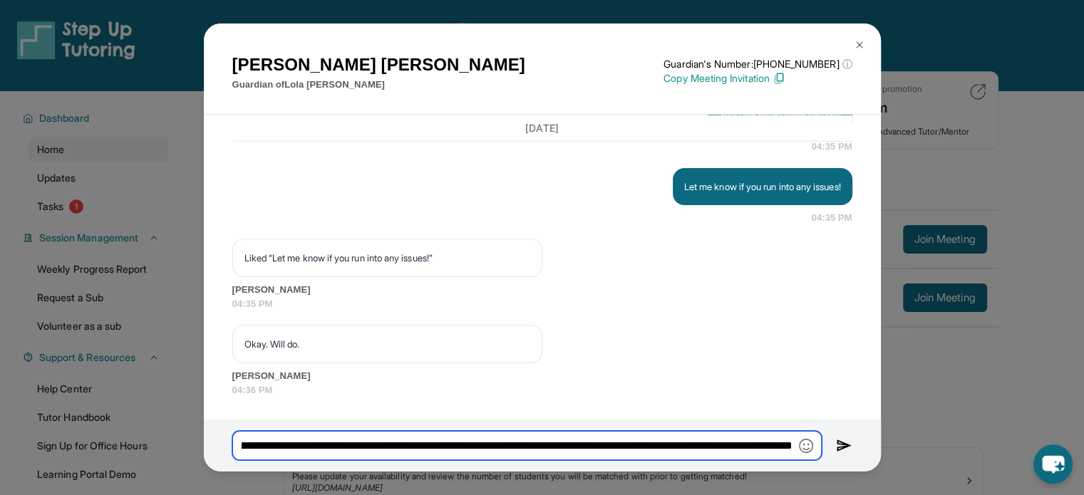
scroll to position [0, 1101]
type input "**********"
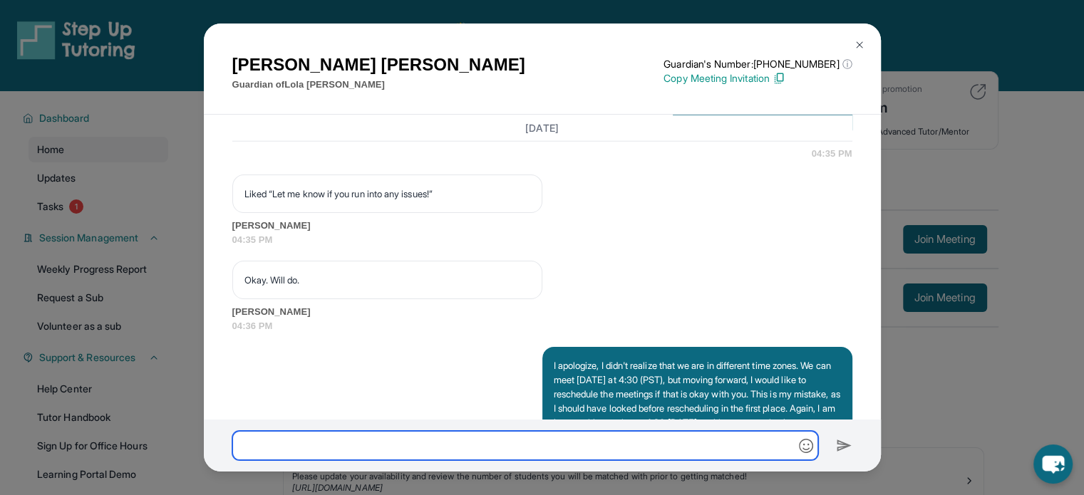
scroll to position [3668, 0]
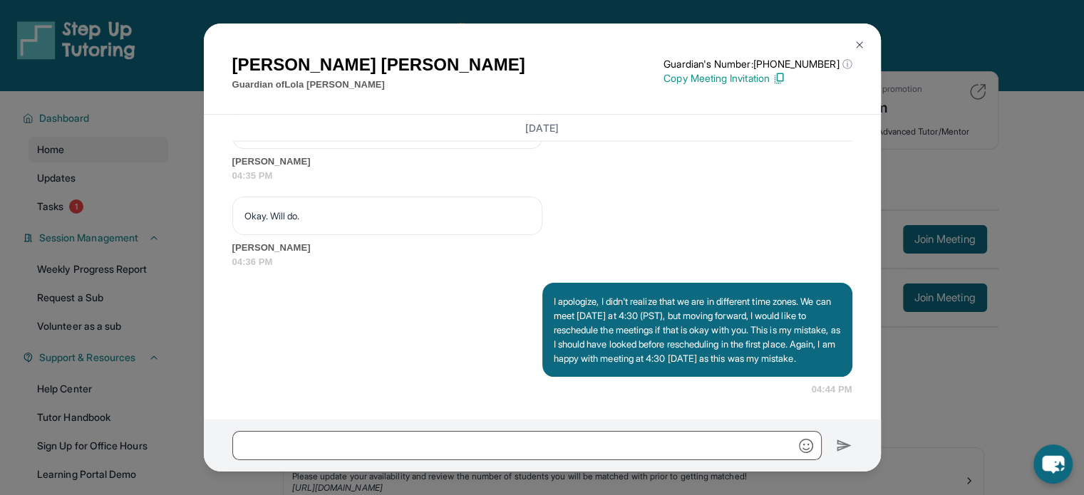
click at [855, 45] on img at bounding box center [859, 44] width 11 height 11
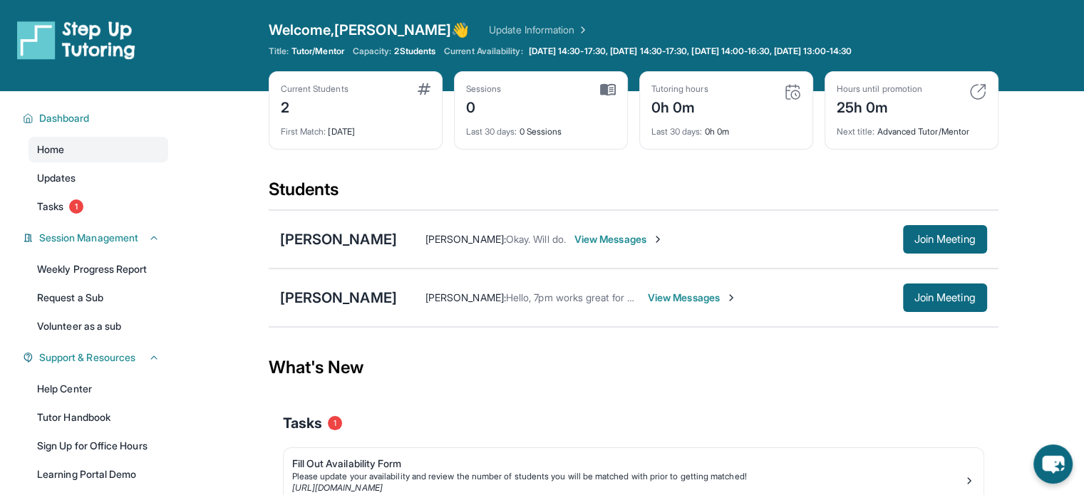
click at [683, 298] on span "View Messages" at bounding box center [692, 298] width 89 height 14
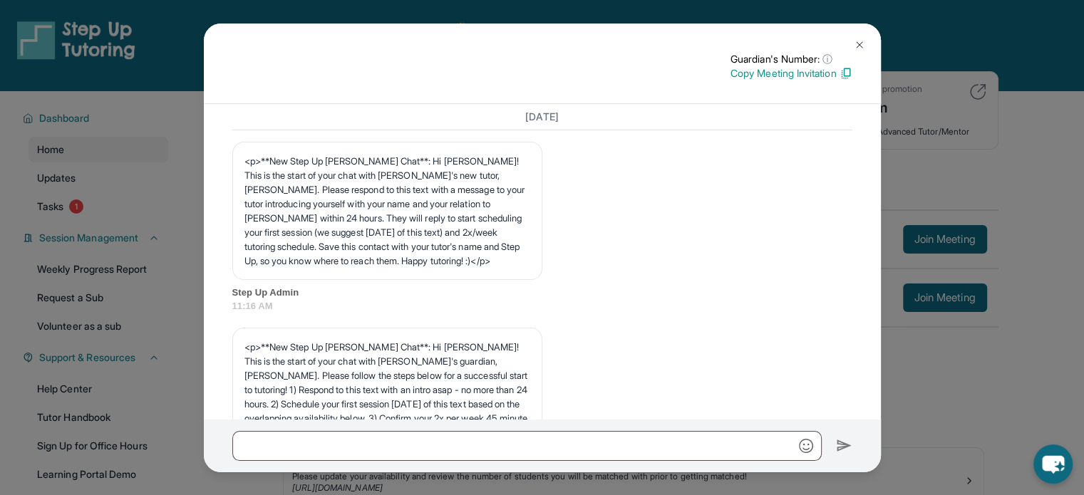
scroll to position [3477, 0]
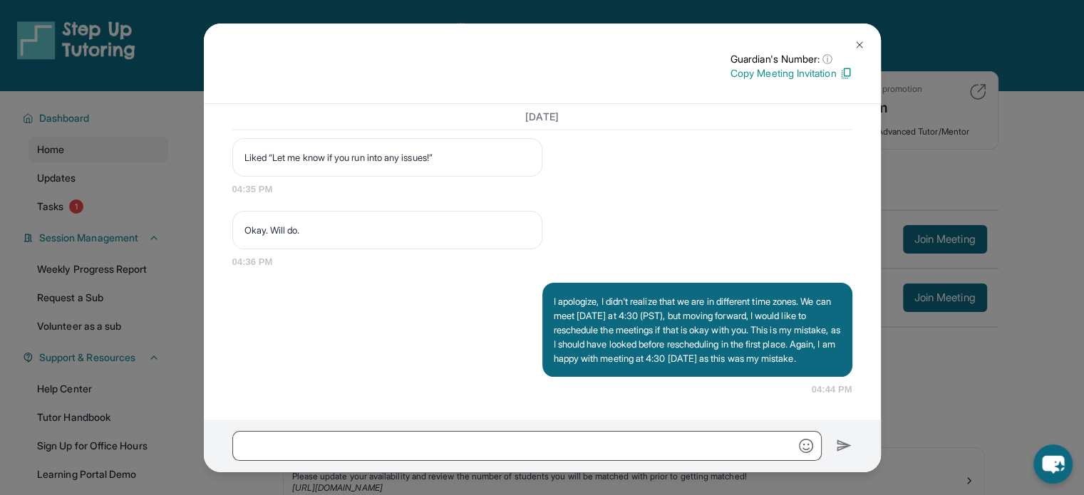
click at [855, 45] on img at bounding box center [859, 44] width 11 height 11
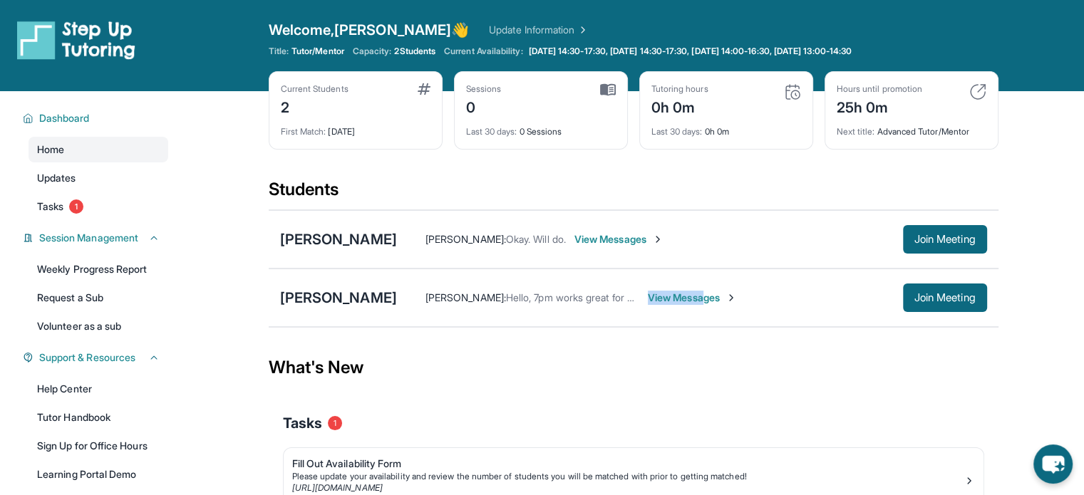
drag, startPoint x: 721, startPoint y: 307, endPoint x: 715, endPoint y: 301, distance: 9.1
click at [715, 301] on div "Kylie Ashcraft : Hello, 7pm works great for me on both days! View Messages Join…" at bounding box center [692, 298] width 590 height 28
click at [362, 294] on div "[PERSON_NAME]" at bounding box center [338, 298] width 117 height 20
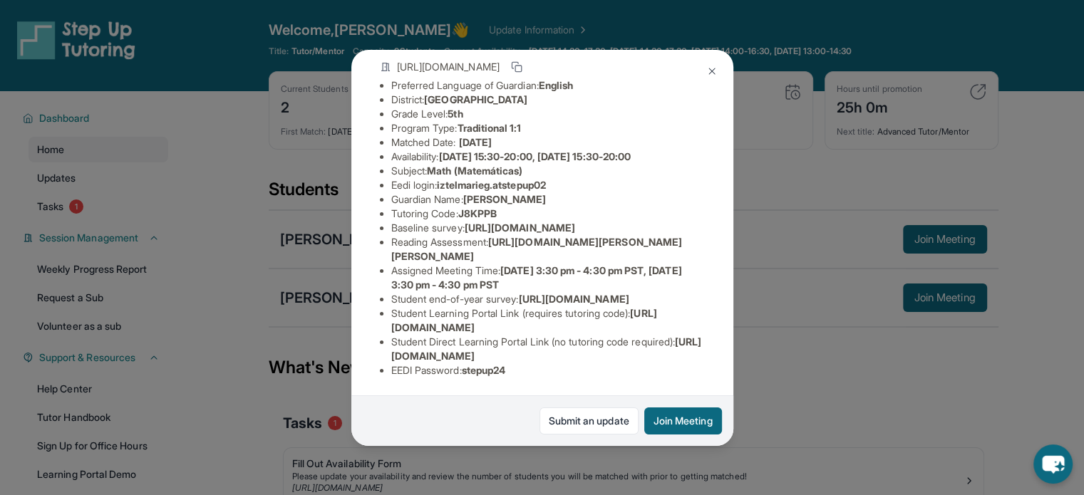
scroll to position [213, 0]
click at [709, 73] on img at bounding box center [711, 71] width 11 height 11
